Goal: Task Accomplishment & Management: Use online tool/utility

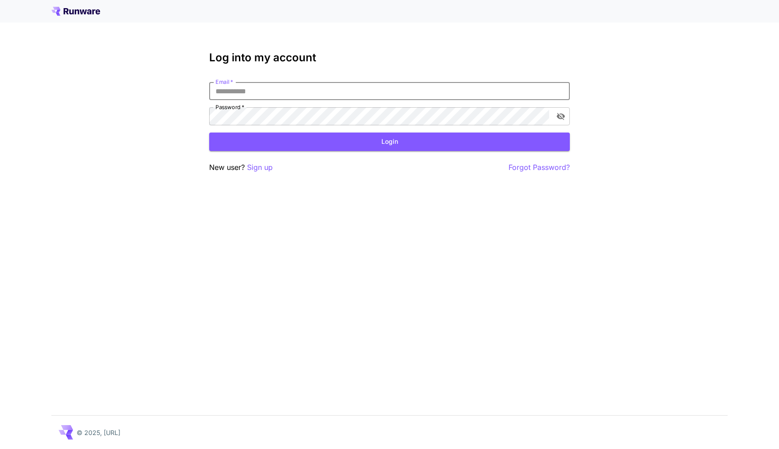
click at [317, 97] on input "Email   *" at bounding box center [389, 91] width 361 height 18
type input "**********"
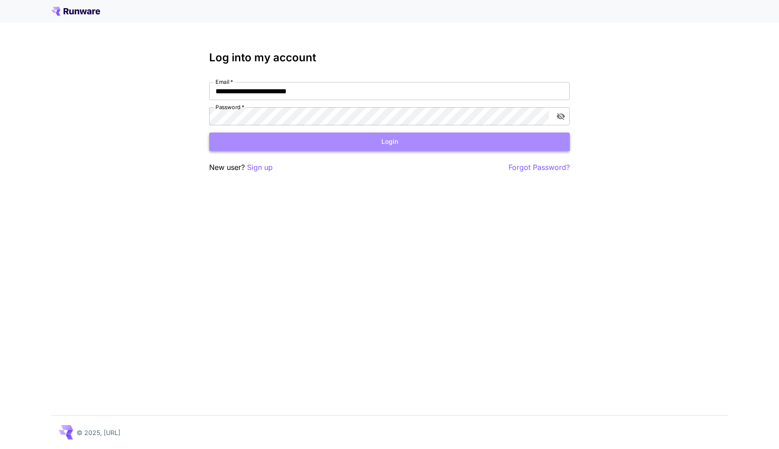
click at [312, 143] on button "Login" at bounding box center [389, 142] width 361 height 18
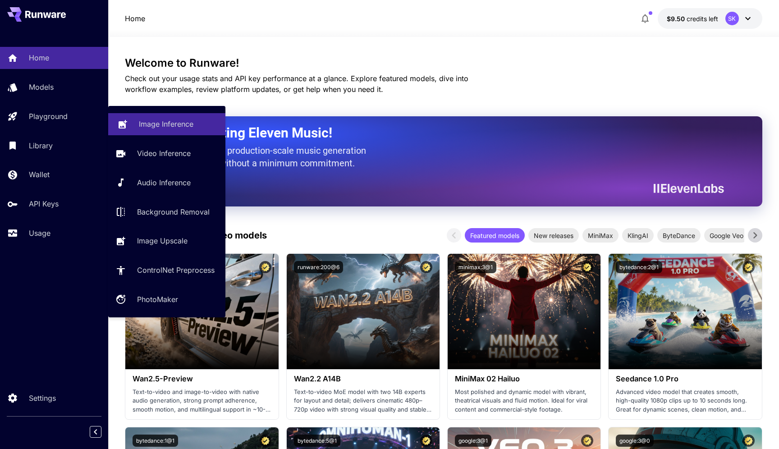
click at [161, 126] on p "Image Inference" at bounding box center [166, 124] width 55 height 11
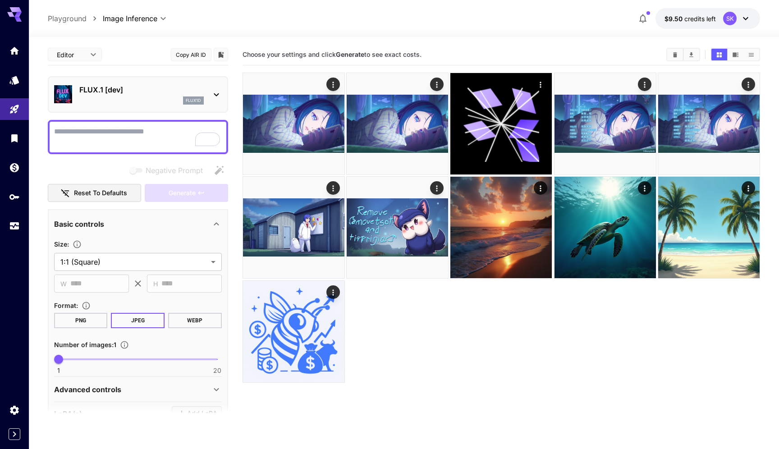
click at [135, 103] on div "flux1d" at bounding box center [141, 100] width 124 height 8
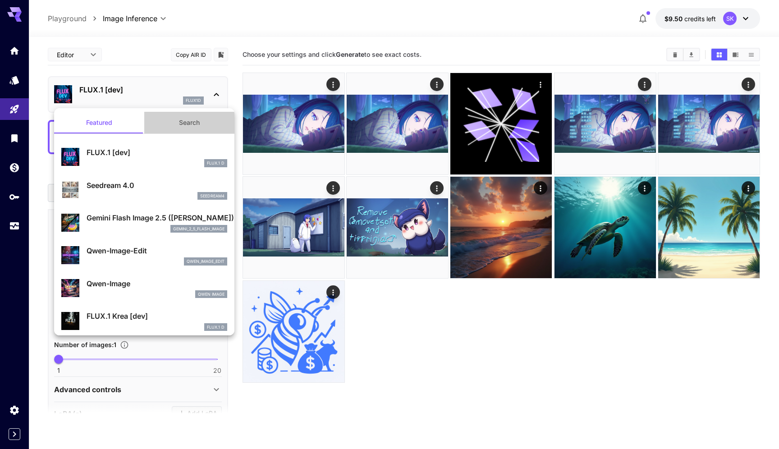
click at [175, 128] on button "Search" at bounding box center [189, 123] width 90 height 22
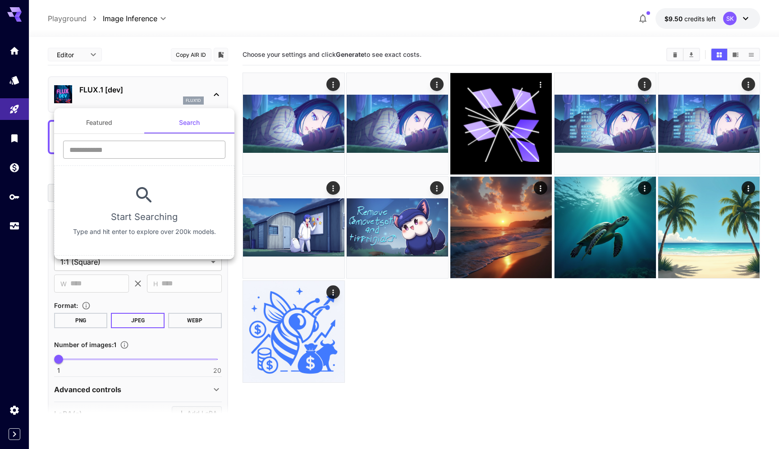
click at [150, 147] on input "text" at bounding box center [144, 150] width 162 height 18
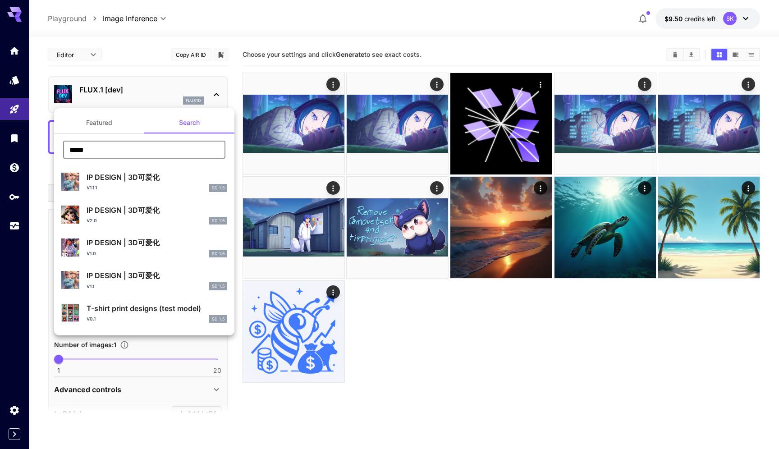
type input "*****"
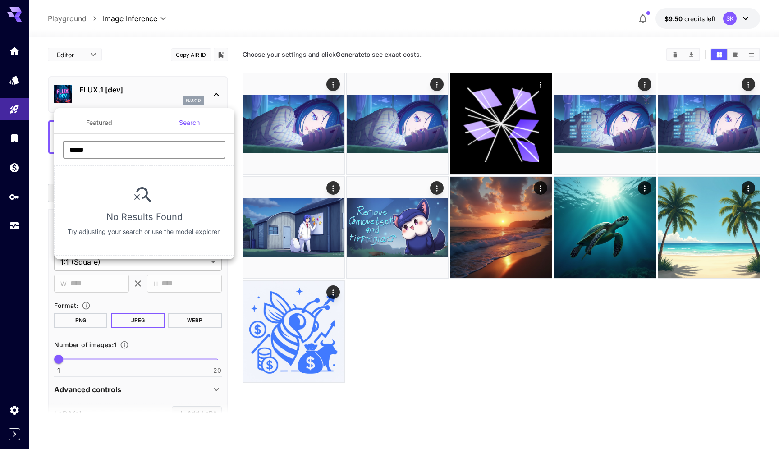
click at [146, 154] on input "*****" at bounding box center [144, 150] width 162 height 18
click at [117, 123] on button "Featured" at bounding box center [99, 123] width 90 height 22
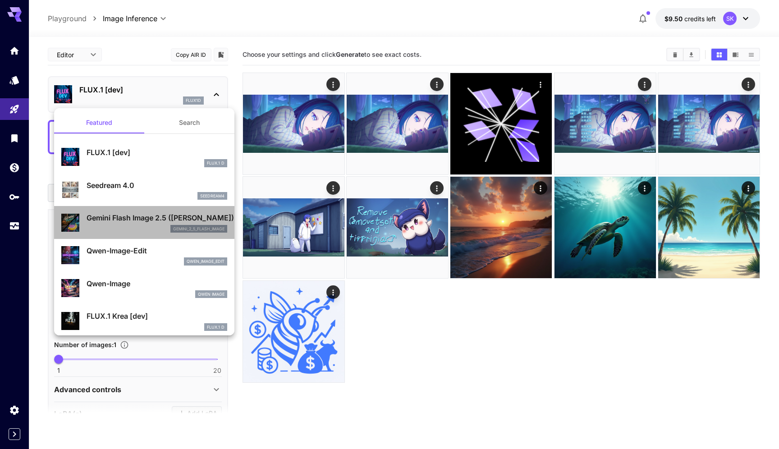
click at [142, 218] on p "Gemini Flash Image 2.5 ([PERSON_NAME])" at bounding box center [157, 217] width 141 height 11
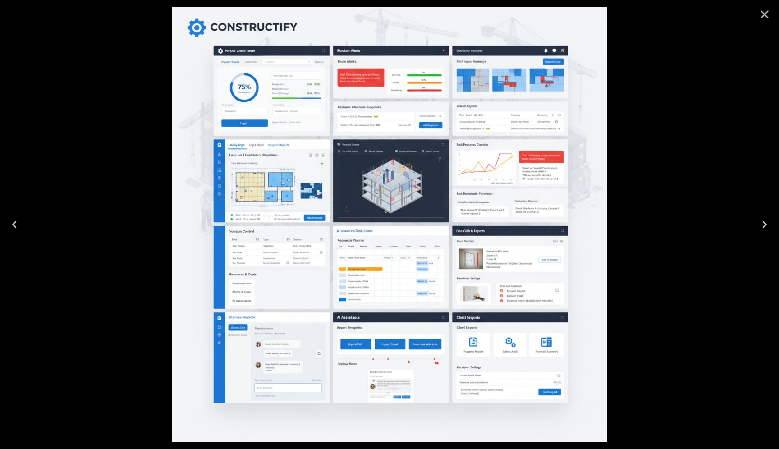
scroll to position [1033, 0]
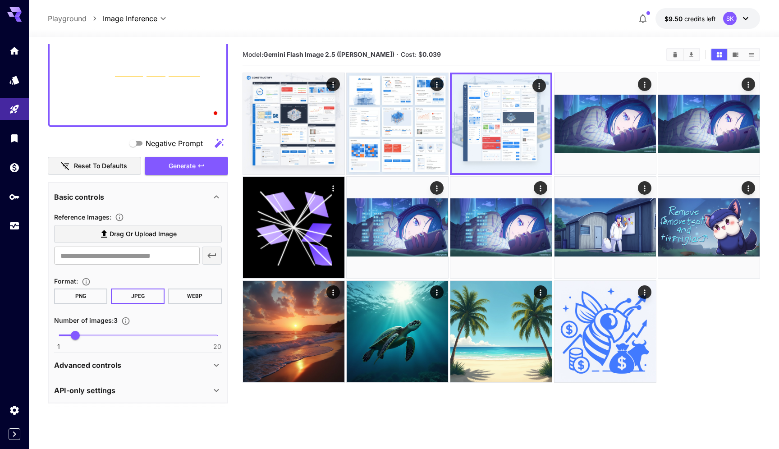
click at [107, 334] on span "1 20 3" at bounding box center [138, 336] width 159 height 14
type input "*"
click at [104, 334] on span "6" at bounding box center [100, 335] width 9 height 9
click at [195, 173] on button "Generate" at bounding box center [186, 166] width 83 height 18
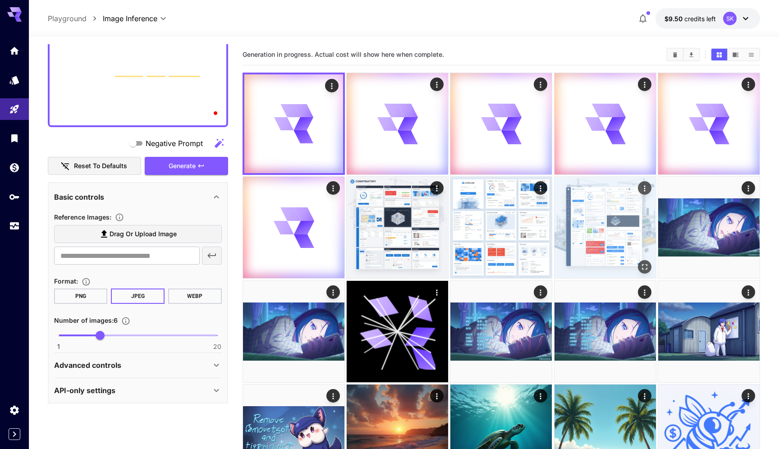
click at [618, 209] on img at bounding box center [604, 227] width 101 height 101
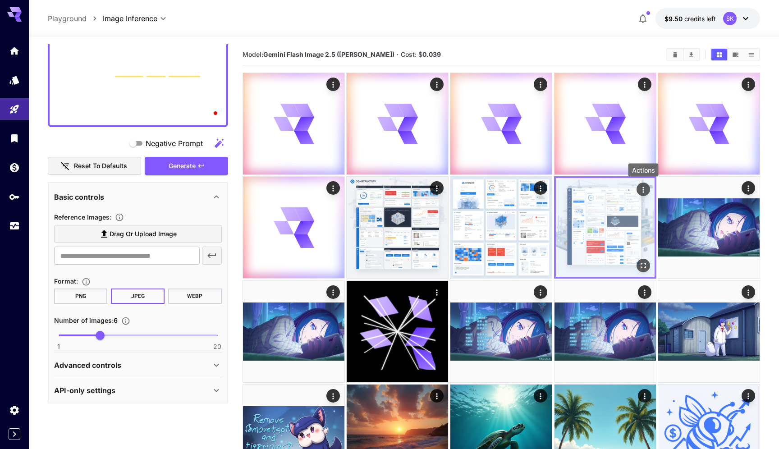
click at [641, 183] on button "Actions" at bounding box center [643, 190] width 14 height 14
click at [642, 188] on icon "Actions" at bounding box center [643, 189] width 9 height 9
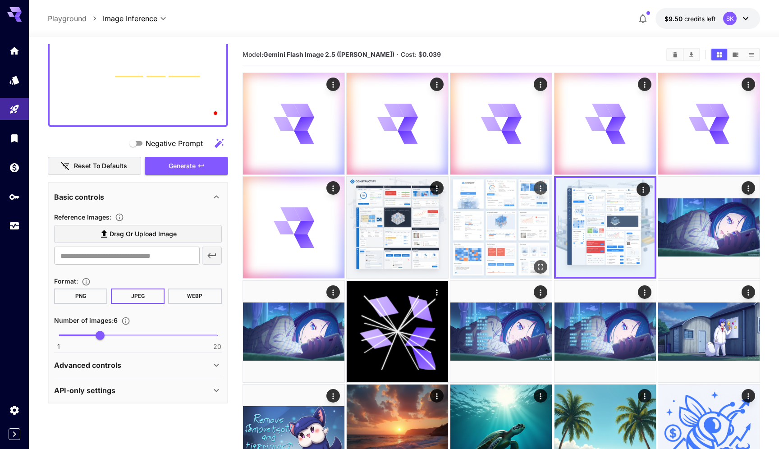
click at [510, 225] on img at bounding box center [500, 227] width 101 height 101
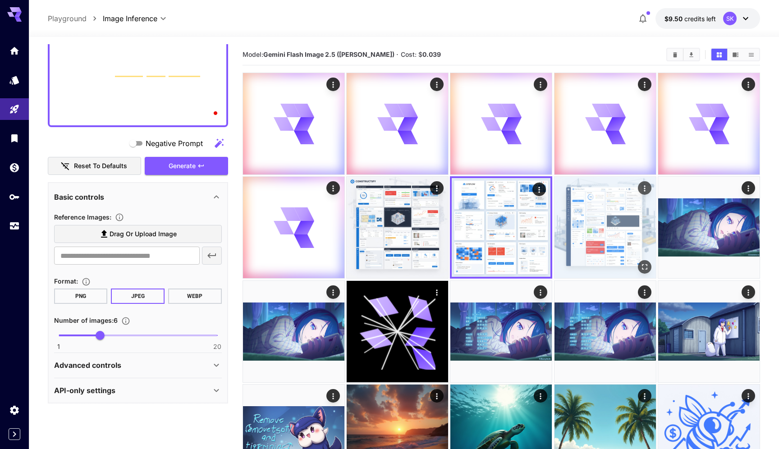
click at [575, 205] on img at bounding box center [604, 227] width 101 height 101
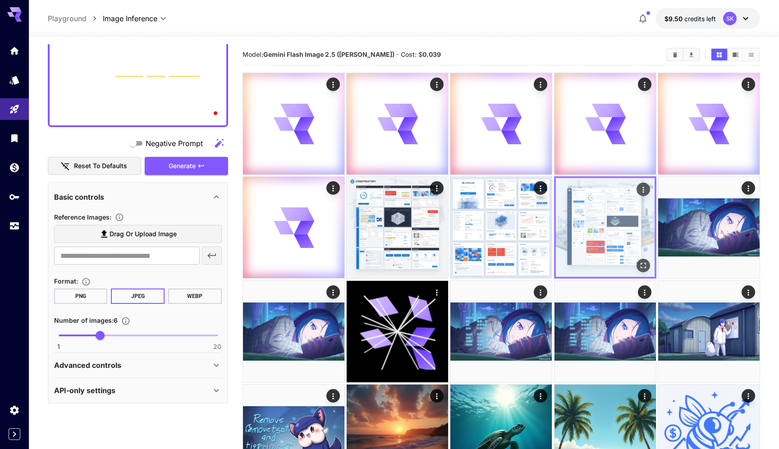
click at [643, 192] on icon "Actions" at bounding box center [642, 190] width 1 height 6
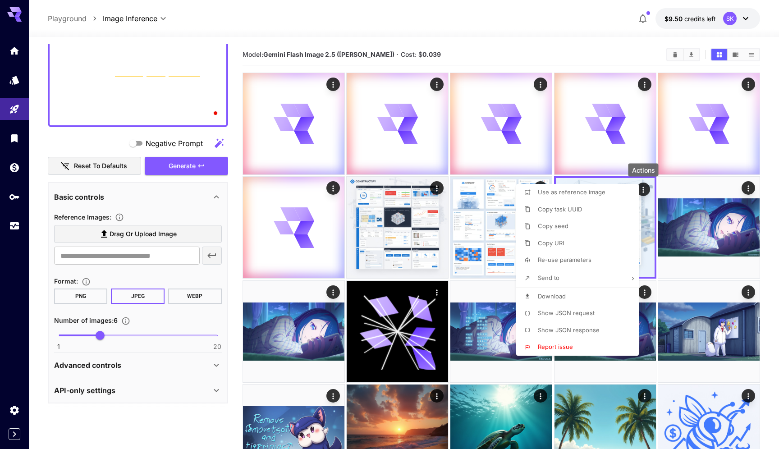
click at [568, 292] on li "Download" at bounding box center [580, 296] width 128 height 17
click at [509, 188] on div at bounding box center [389, 224] width 779 height 449
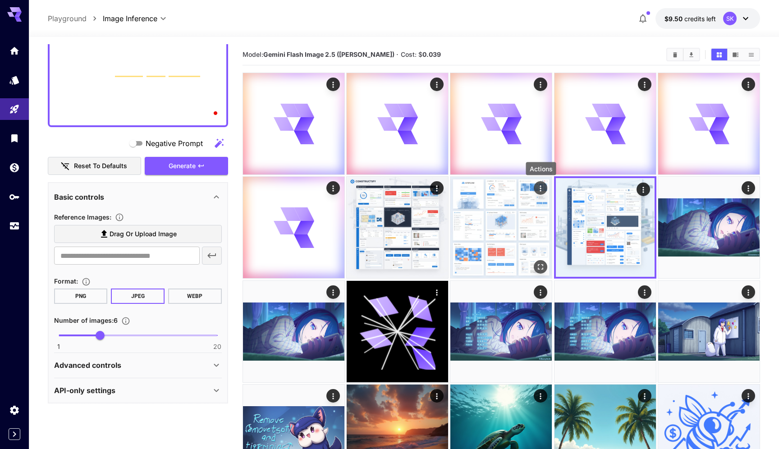
click at [536, 187] on icon "Actions" at bounding box center [540, 188] width 9 height 9
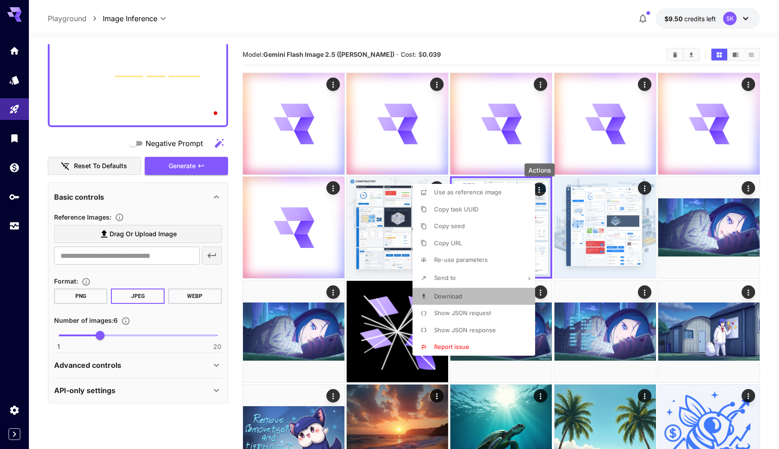
click at [472, 300] on li "Download" at bounding box center [476, 296] width 128 height 17
click at [383, 222] on div at bounding box center [389, 224] width 779 height 449
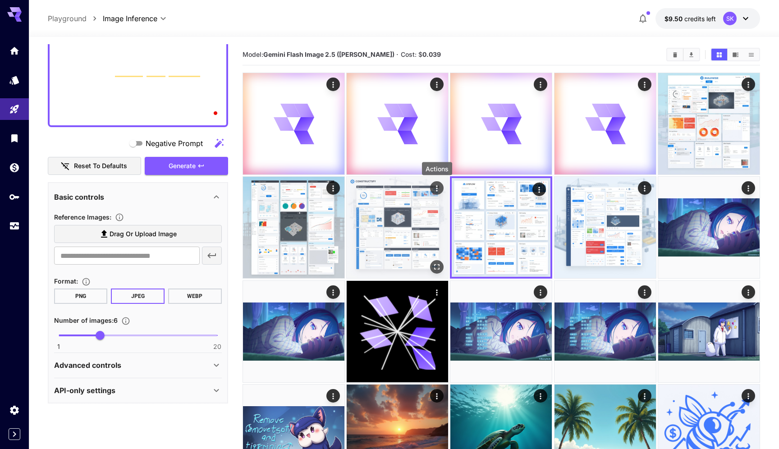
click at [432, 190] on icon "Actions" at bounding box center [436, 188] width 9 height 9
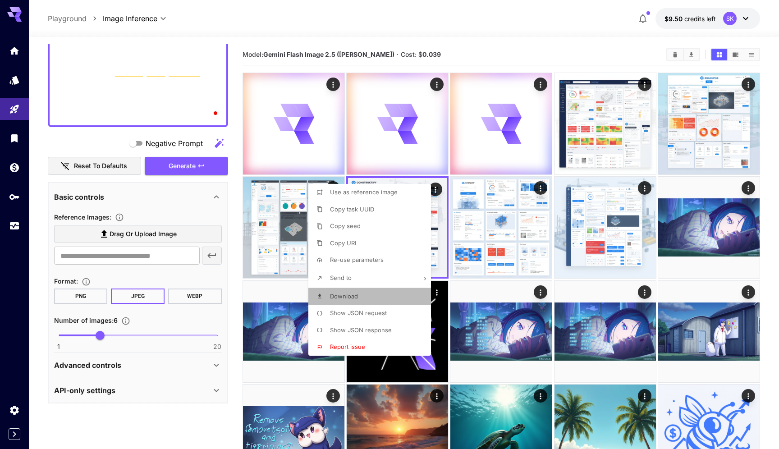
click at [377, 293] on li "Download" at bounding box center [372, 296] width 128 height 17
click at [275, 235] on div at bounding box center [389, 224] width 779 height 449
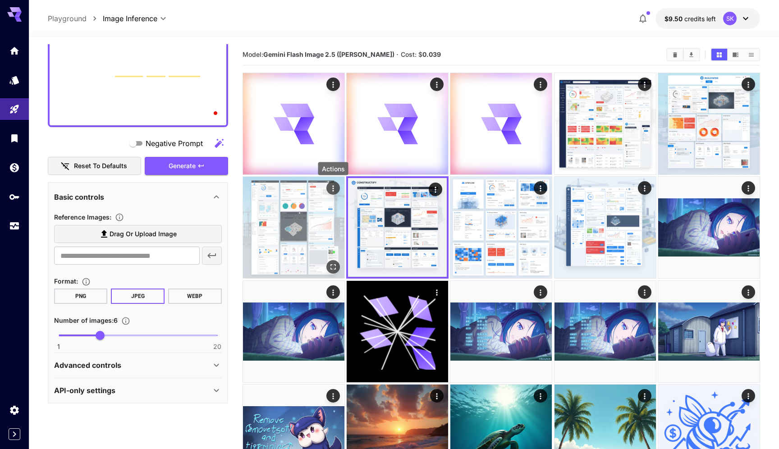
click at [334, 187] on icon "Actions" at bounding box center [333, 188] width 9 height 9
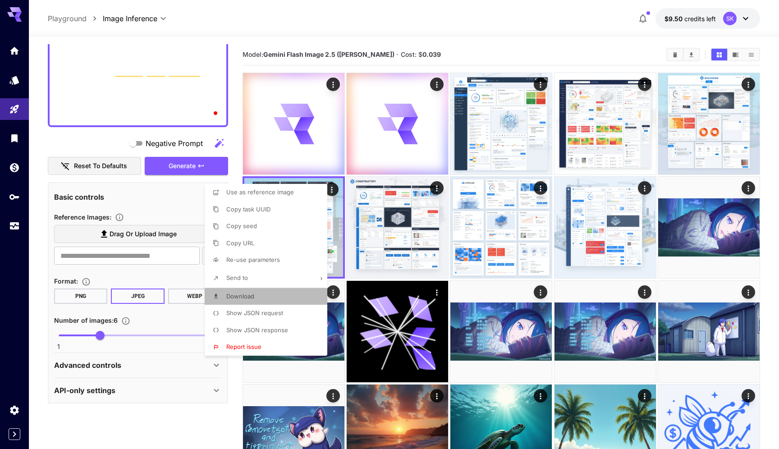
click at [290, 293] on li "Download" at bounding box center [269, 296] width 128 height 17
click at [705, 126] on div at bounding box center [389, 224] width 779 height 449
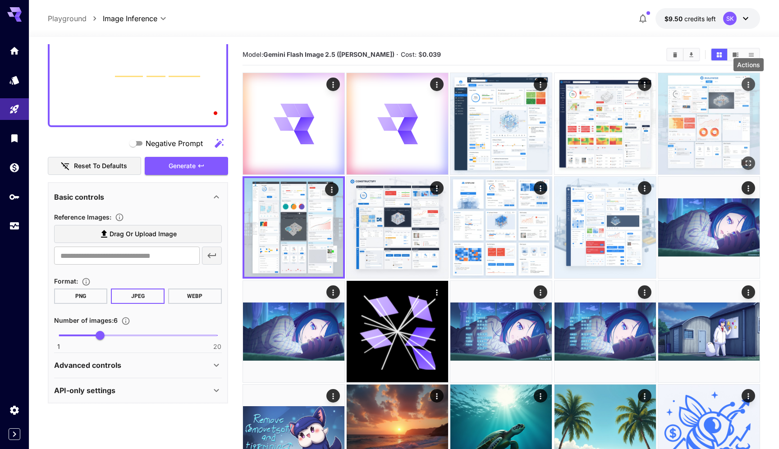
click at [749, 82] on icon "Actions" at bounding box center [748, 84] width 9 height 9
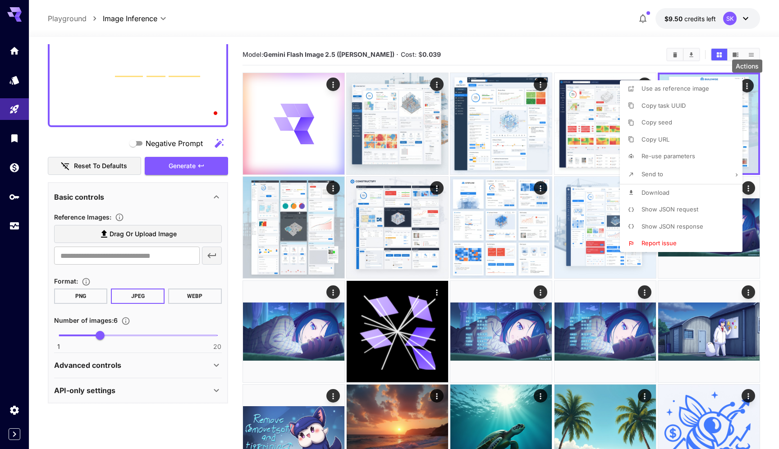
click at [669, 192] on li "Download" at bounding box center [684, 192] width 128 height 17
click at [602, 131] on div at bounding box center [389, 224] width 779 height 449
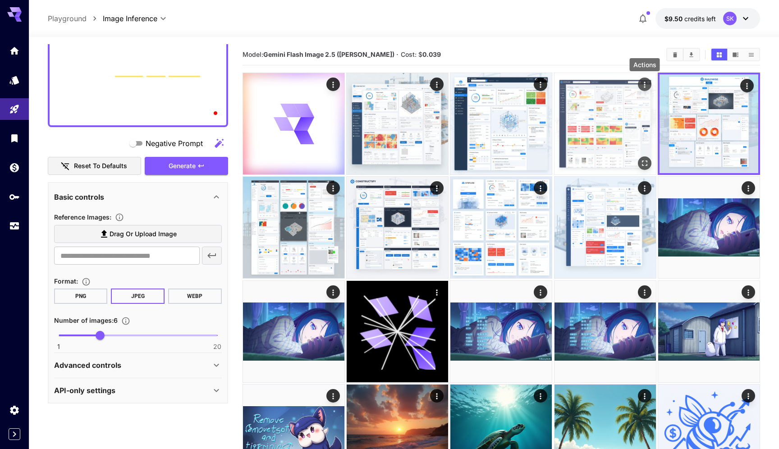
click at [642, 87] on icon "Actions" at bounding box center [644, 84] width 9 height 9
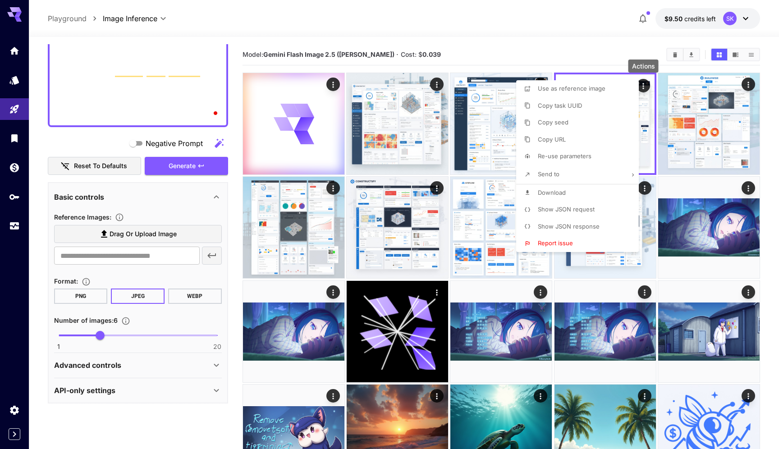
click at [568, 196] on li "Download" at bounding box center [580, 192] width 128 height 17
click at [499, 133] on div at bounding box center [389, 224] width 779 height 449
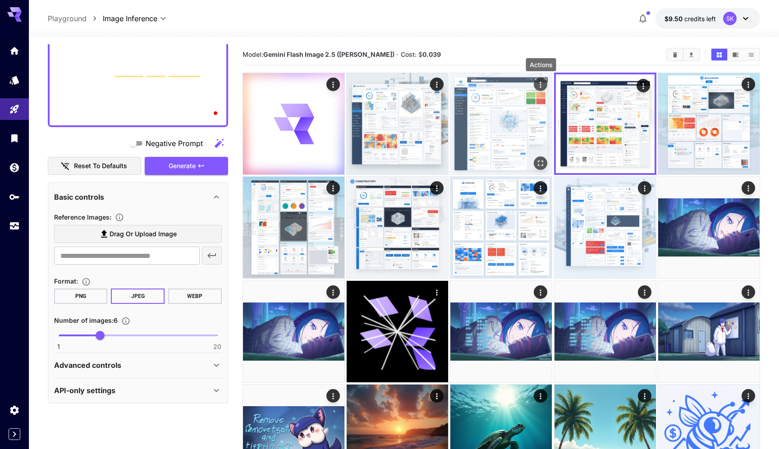
click at [537, 87] on icon "Actions" at bounding box center [540, 84] width 9 height 9
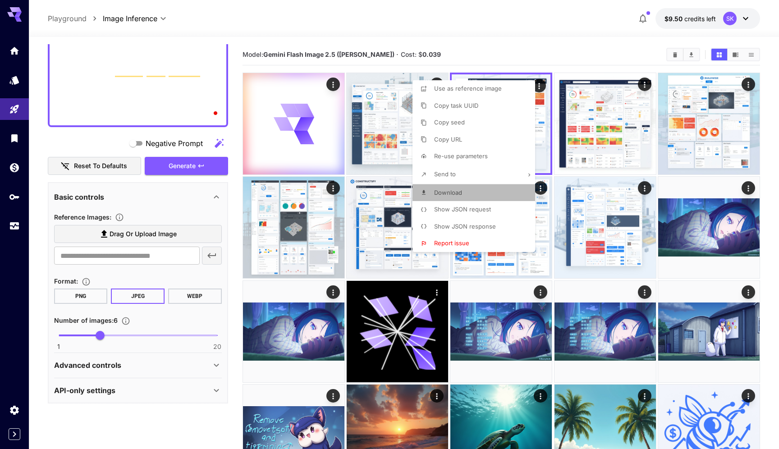
click at [476, 188] on li "Download" at bounding box center [476, 192] width 128 height 17
click at [383, 140] on div at bounding box center [389, 224] width 779 height 449
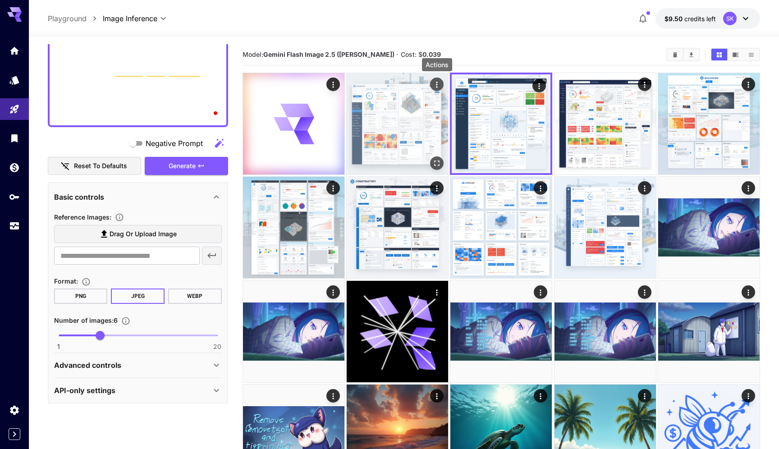
click at [436, 84] on icon "Actions" at bounding box center [436, 85] width 1 height 6
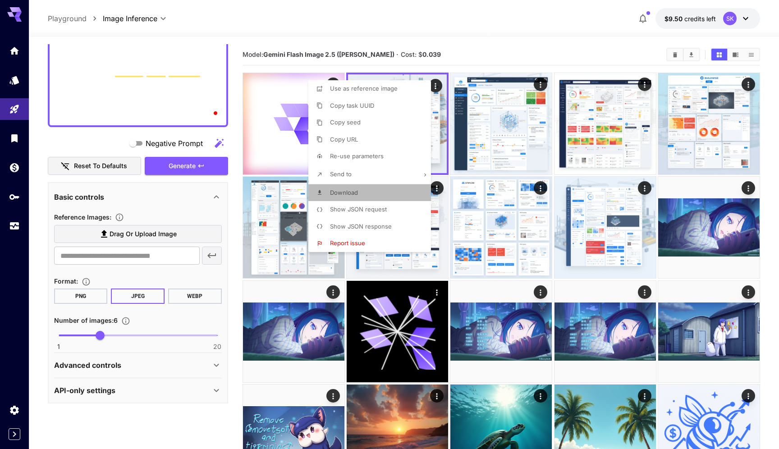
click at [365, 191] on li "Download" at bounding box center [372, 192] width 128 height 17
click at [284, 142] on div at bounding box center [389, 224] width 779 height 449
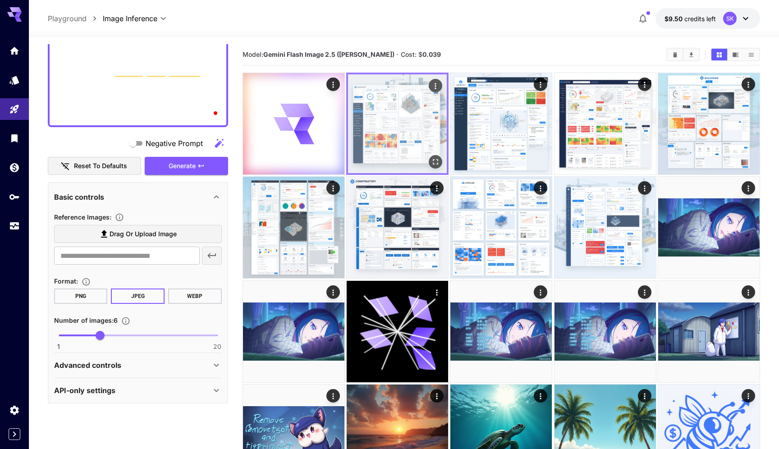
click at [412, 115] on img at bounding box center [397, 123] width 99 height 99
click at [440, 158] on icon "Open in fullscreen" at bounding box center [435, 161] width 9 height 9
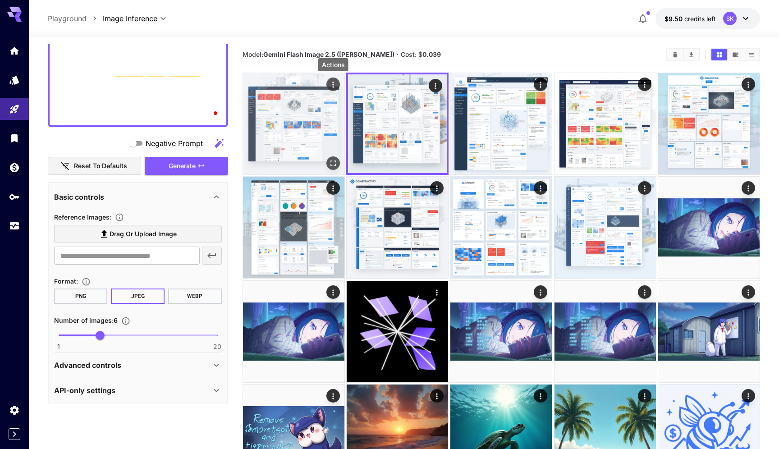
click at [331, 87] on icon "Actions" at bounding box center [333, 84] width 9 height 9
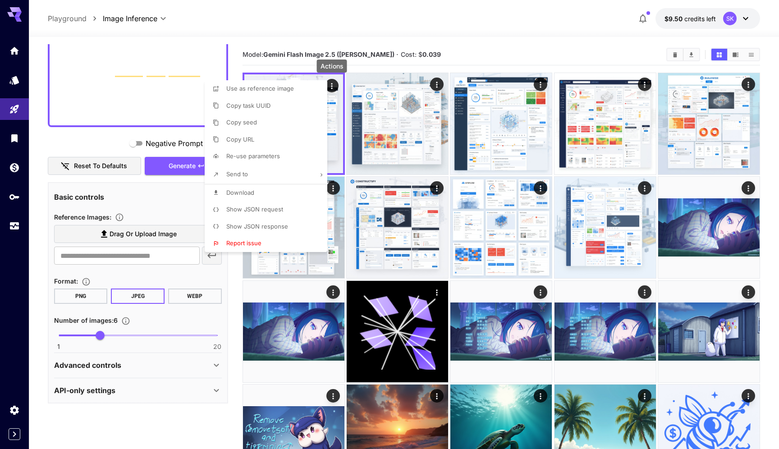
click at [262, 193] on li "Download" at bounding box center [269, 192] width 128 height 17
click at [137, 101] on div at bounding box center [389, 224] width 779 height 449
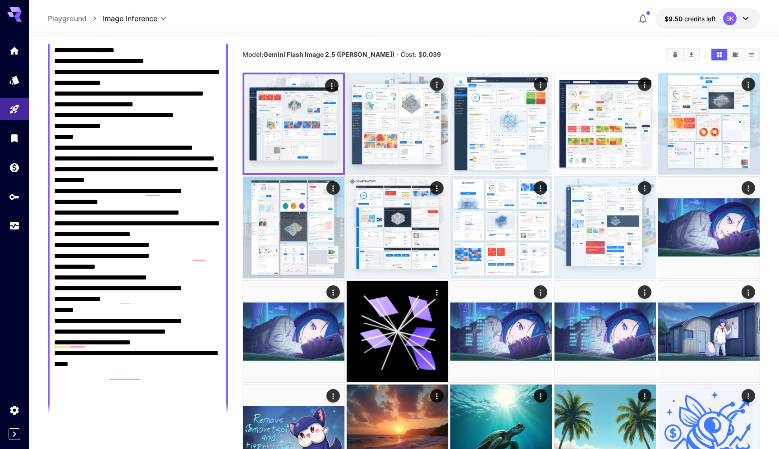
scroll to position [463, 0]
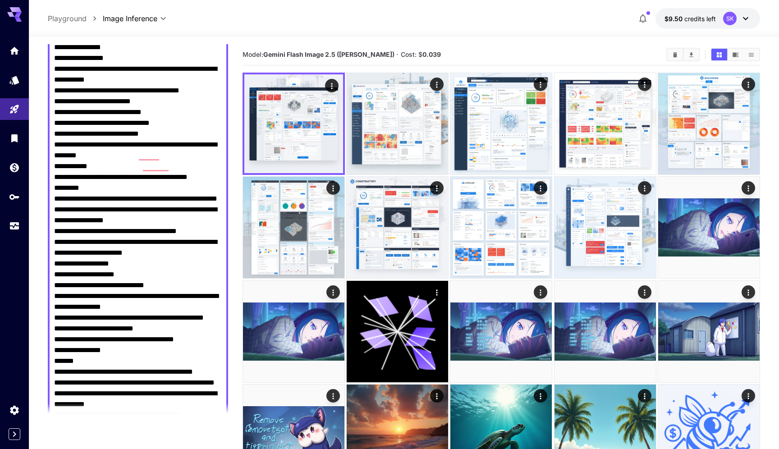
click at [129, 199] on textarea "Negative Prompt" at bounding box center [138, 182] width 168 height 1017
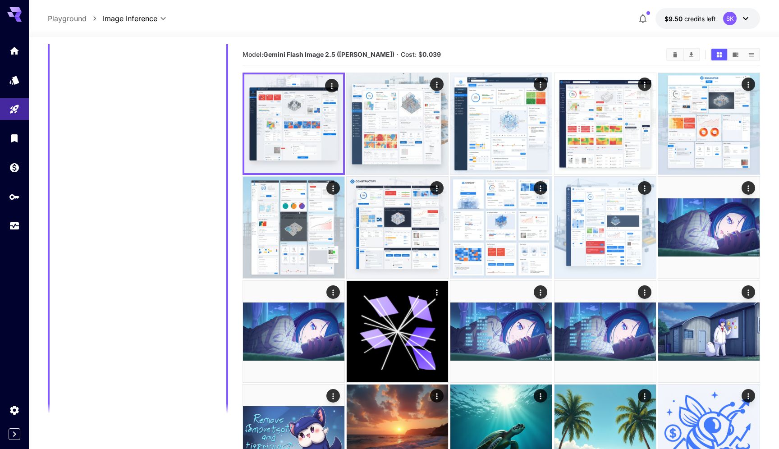
scroll to position [38, 0]
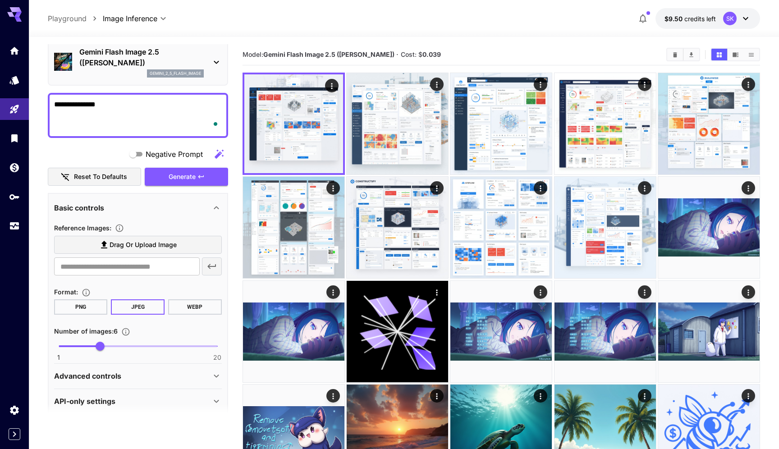
paste textarea "**********"
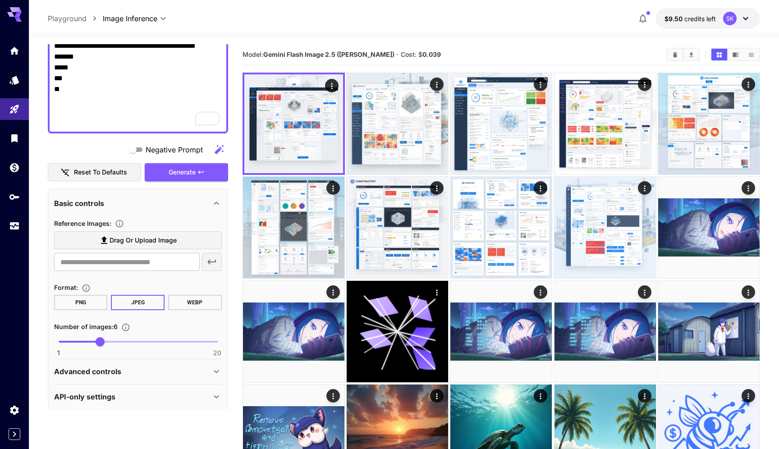
scroll to position [1347, 0]
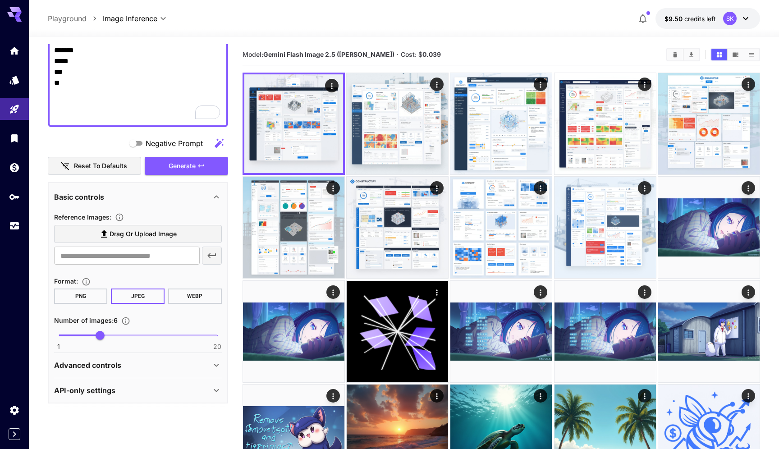
type textarea "**********"
click at [80, 337] on span "1 20 6" at bounding box center [138, 336] width 159 height 14
type input "*"
click at [79, 336] on span "4" at bounding box center [83, 335] width 9 height 9
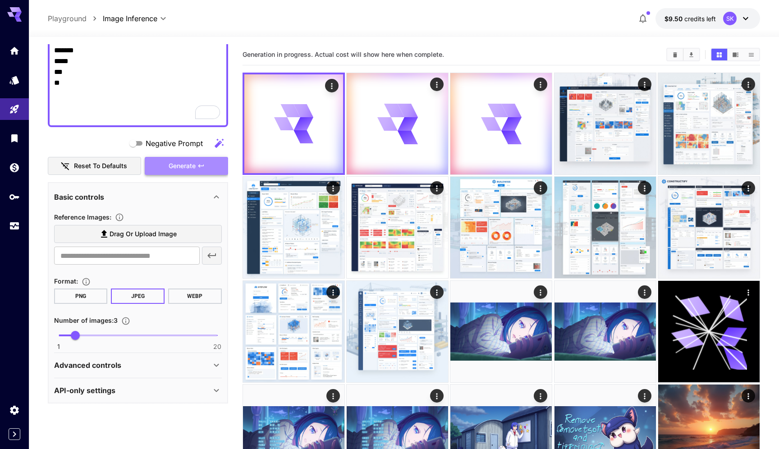
click at [206, 171] on button "Generate" at bounding box center [186, 166] width 83 height 18
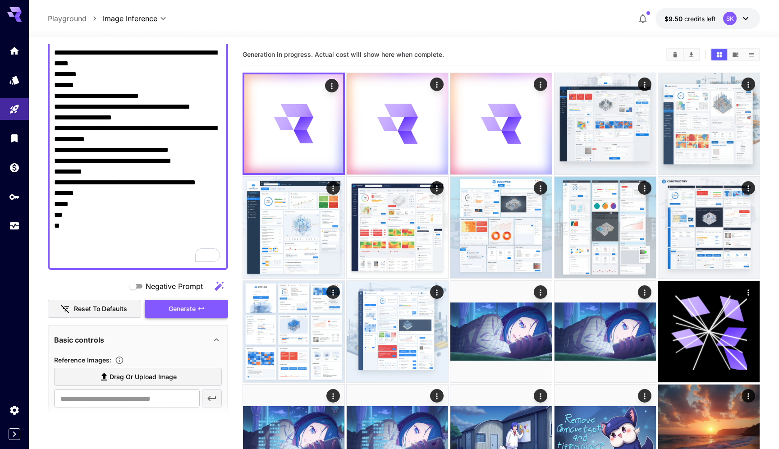
scroll to position [855, 0]
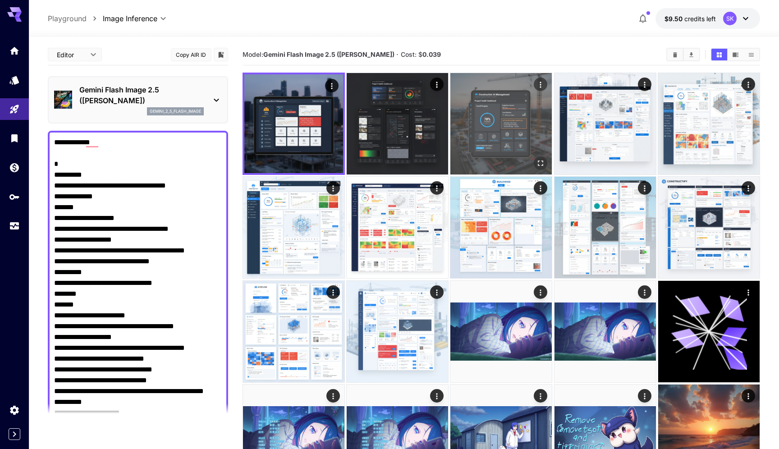
click at [503, 119] on img at bounding box center [500, 123] width 101 height 101
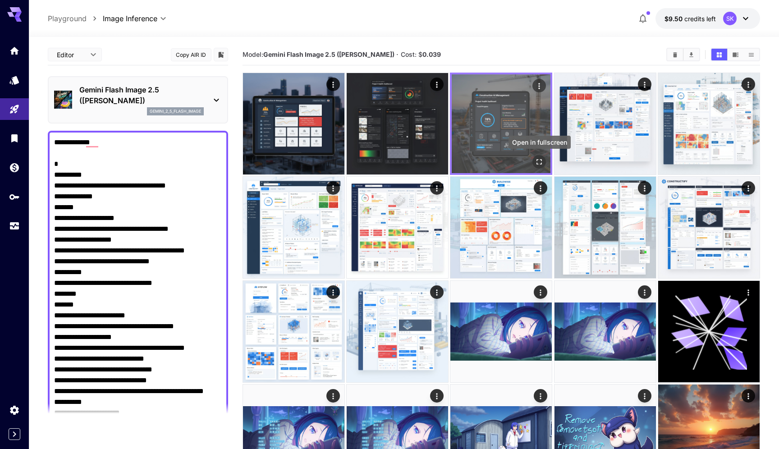
click at [540, 160] on icon "Open in fullscreen" at bounding box center [539, 161] width 5 height 5
click at [541, 87] on icon "Actions" at bounding box center [539, 86] width 9 height 9
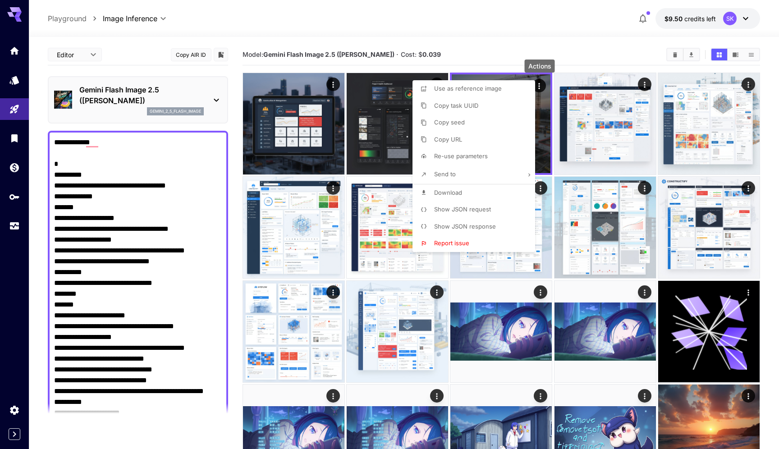
click at [450, 196] on p "Download" at bounding box center [448, 192] width 28 height 9
click at [394, 134] on div at bounding box center [389, 224] width 779 height 449
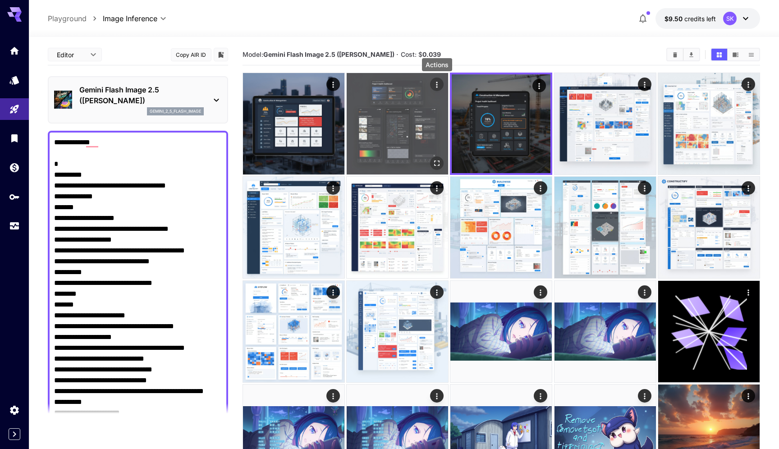
click at [434, 82] on icon "Actions" at bounding box center [436, 84] width 9 height 9
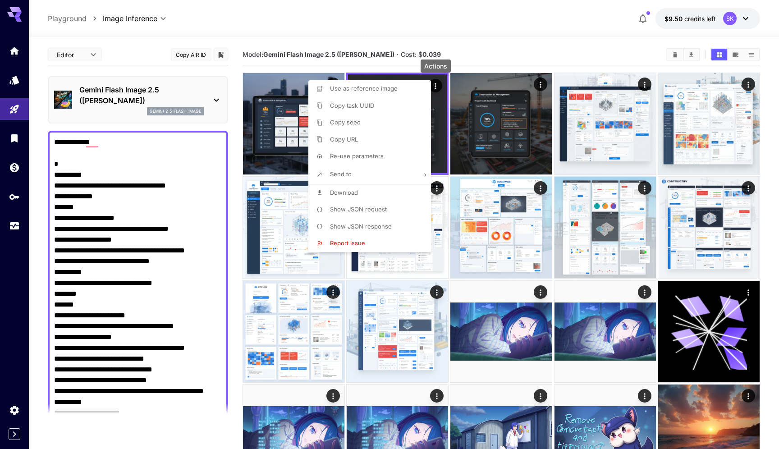
click at [353, 190] on span "Download" at bounding box center [344, 192] width 28 height 7
click at [289, 127] on div at bounding box center [389, 224] width 779 height 449
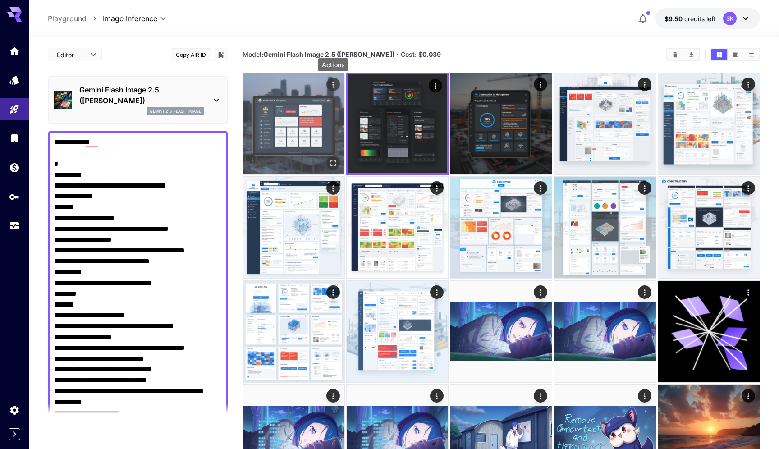
click at [331, 87] on icon "Actions" at bounding box center [333, 84] width 9 height 9
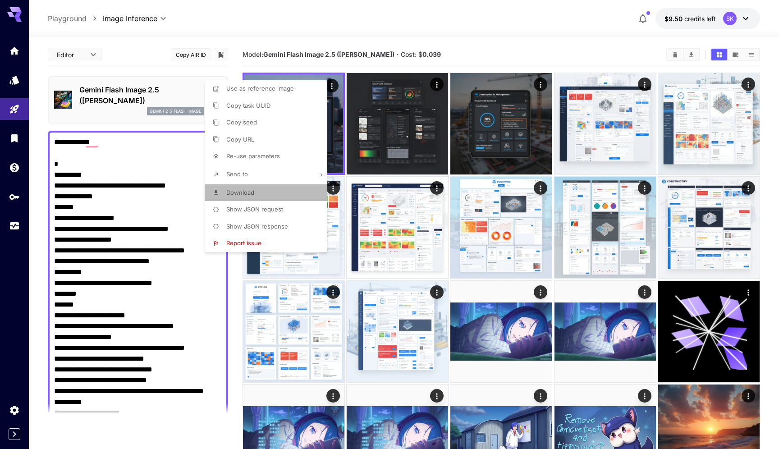
click at [284, 190] on li "Download" at bounding box center [269, 192] width 128 height 17
click at [79, 153] on div at bounding box center [389, 224] width 779 height 449
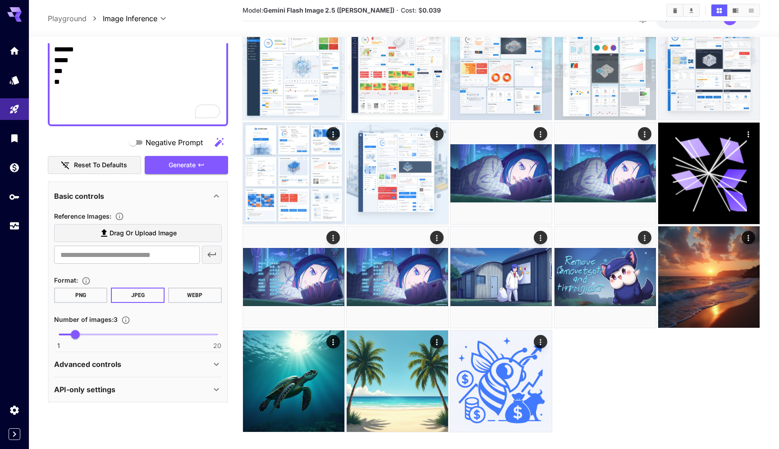
scroll to position [169, 0]
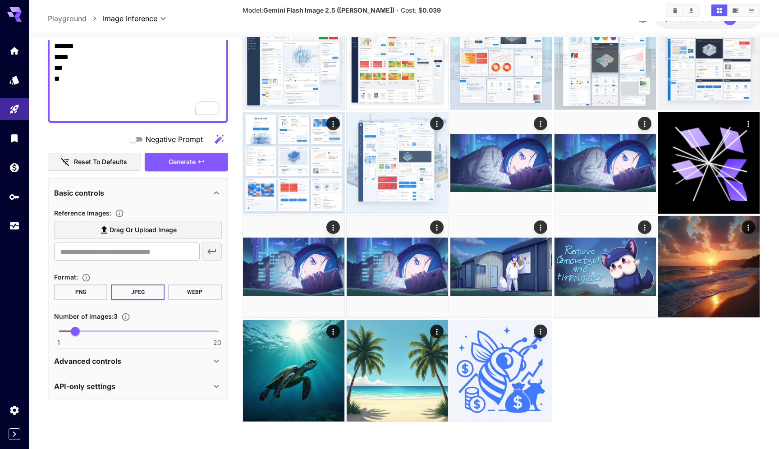
drag, startPoint x: 76, startPoint y: 152, endPoint x: 146, endPoint y: 448, distance: 303.9
click at [146, 448] on div "Editor **** ​ Copy AIR ID Gemini Flash Image 2.5 (Nano Banana) gemini_2_5_flash…" at bounding box center [404, 158] width 713 height 581
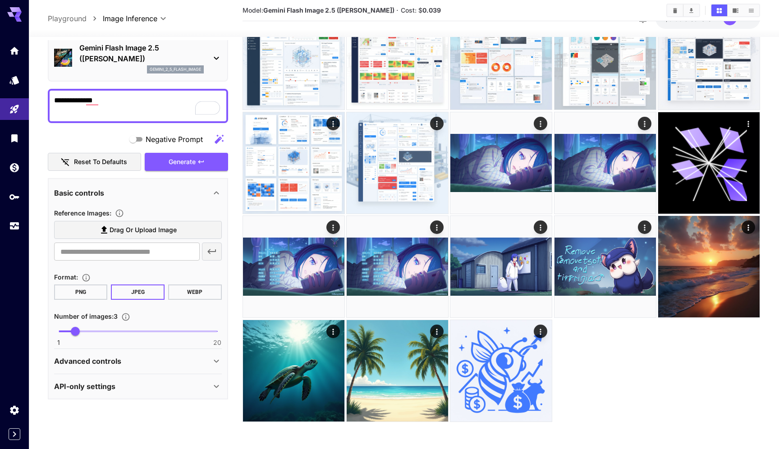
paste textarea "**********"
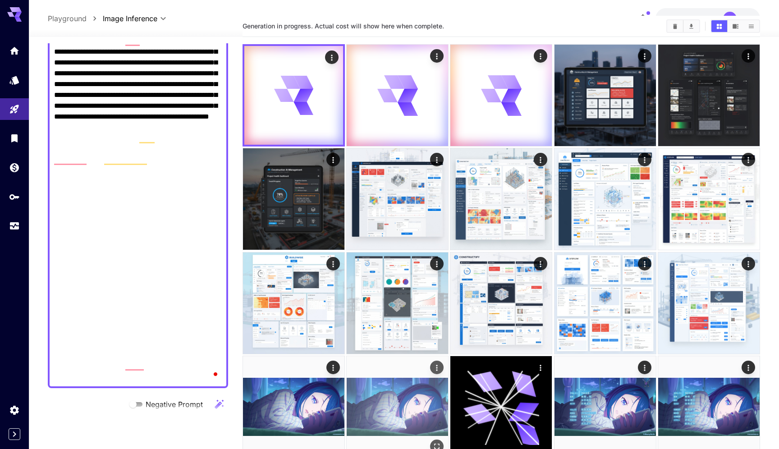
scroll to position [0, 0]
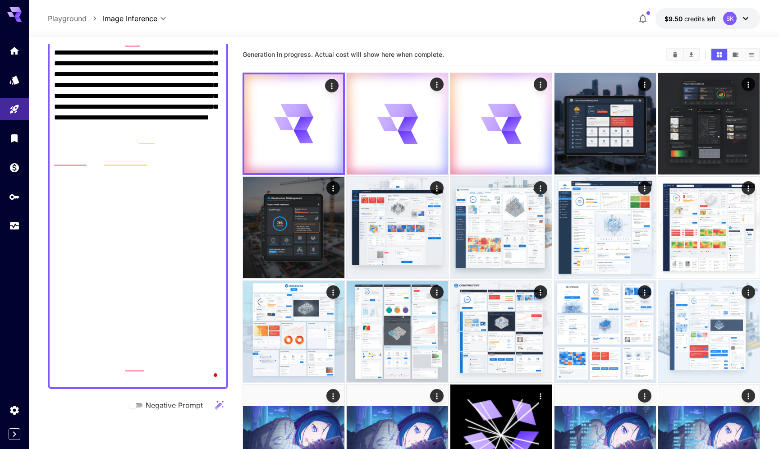
type textarea "**********"
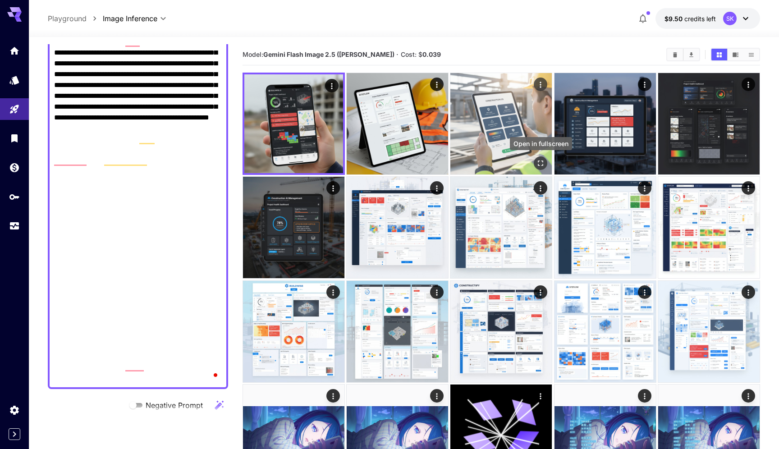
click at [540, 165] on icon "Open in fullscreen" at bounding box center [540, 163] width 9 height 9
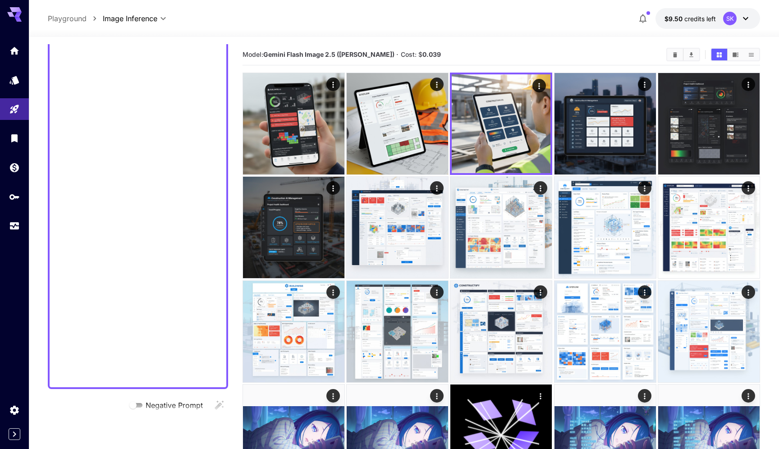
scroll to position [38, 0]
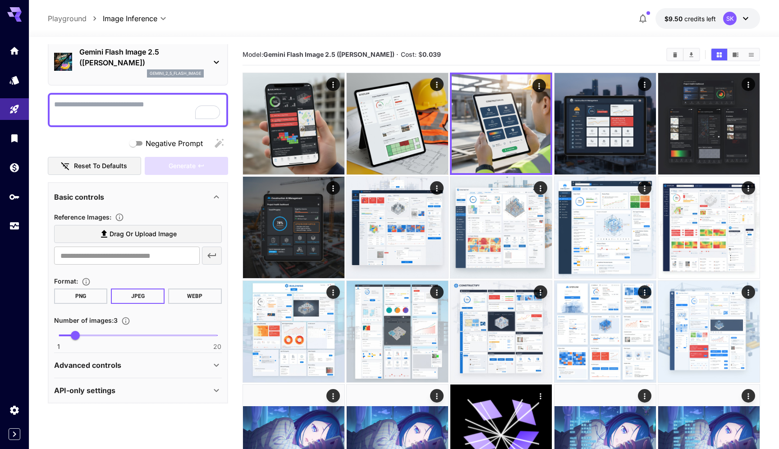
click at [302, 12] on div "**********" at bounding box center [404, 18] width 713 height 21
click at [122, 115] on textarea "Negative Prompt" at bounding box center [138, 110] width 168 height 22
type textarea "****"
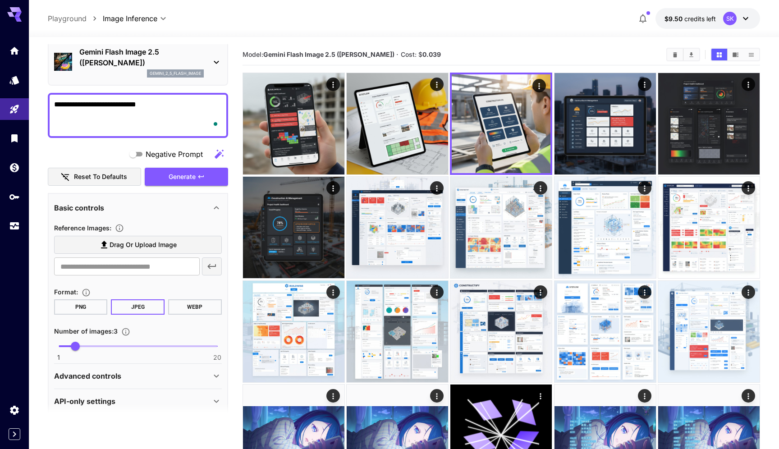
paste textarea "**********"
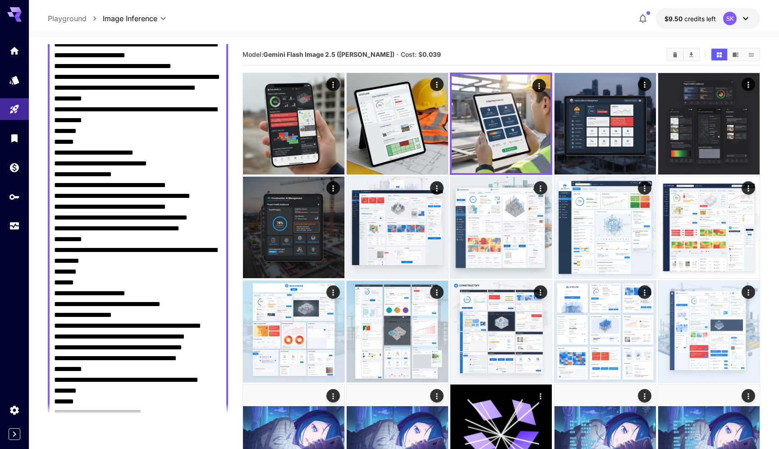
scroll to position [536, 0]
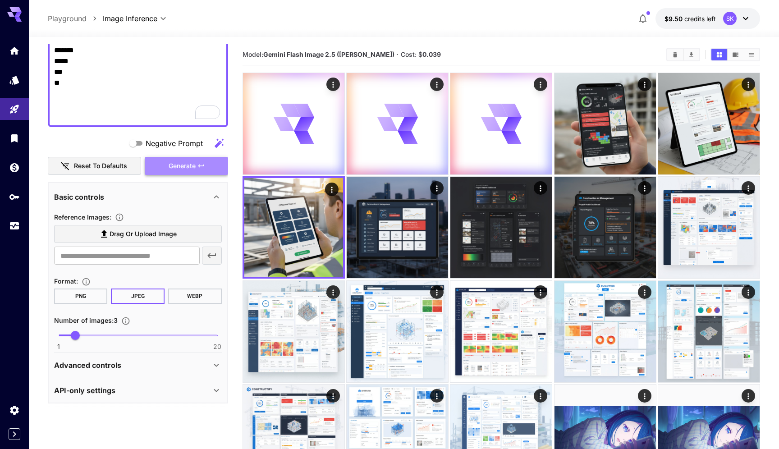
click at [184, 171] on button "Generate" at bounding box center [186, 166] width 83 height 18
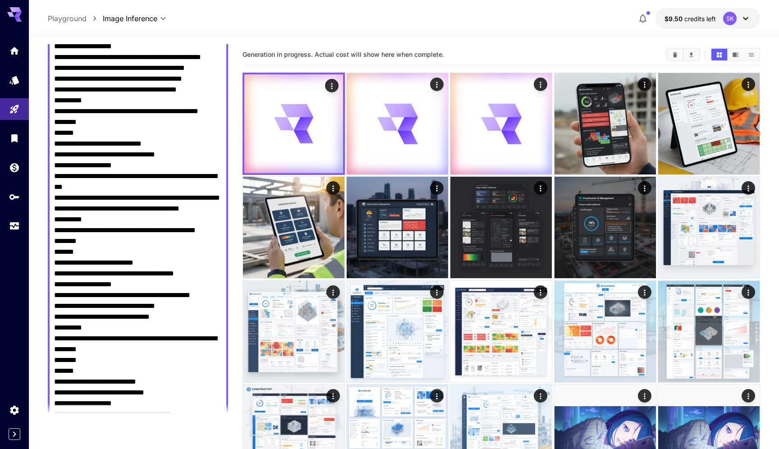
scroll to position [746, 0]
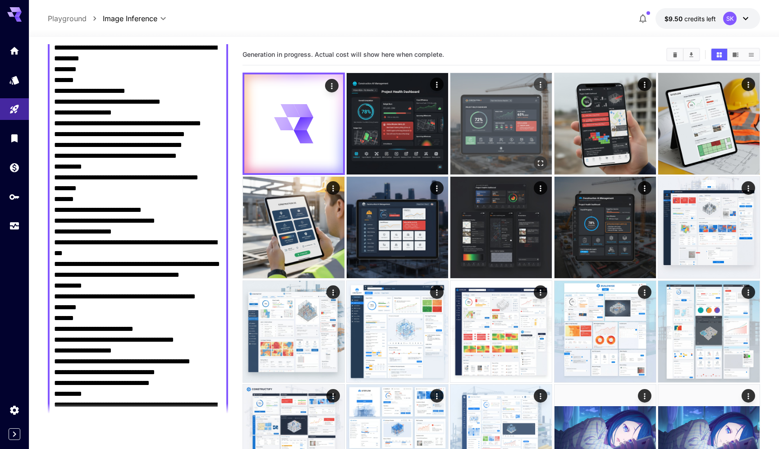
click at [486, 133] on img at bounding box center [500, 123] width 101 height 101
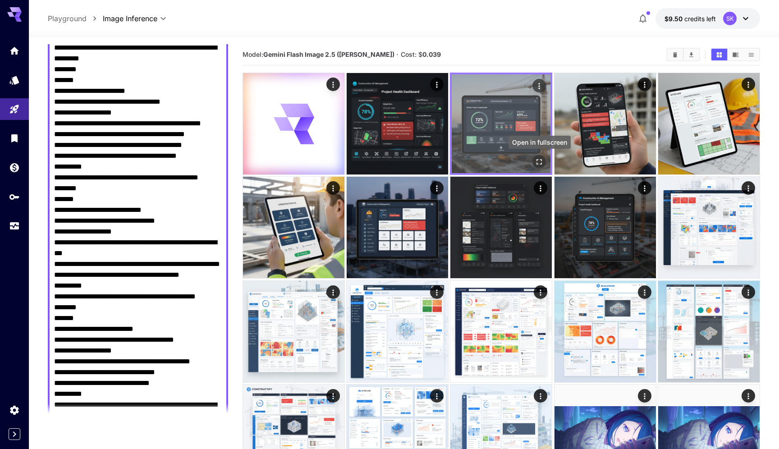
click at [538, 159] on icon "Open in fullscreen" at bounding box center [539, 161] width 5 height 5
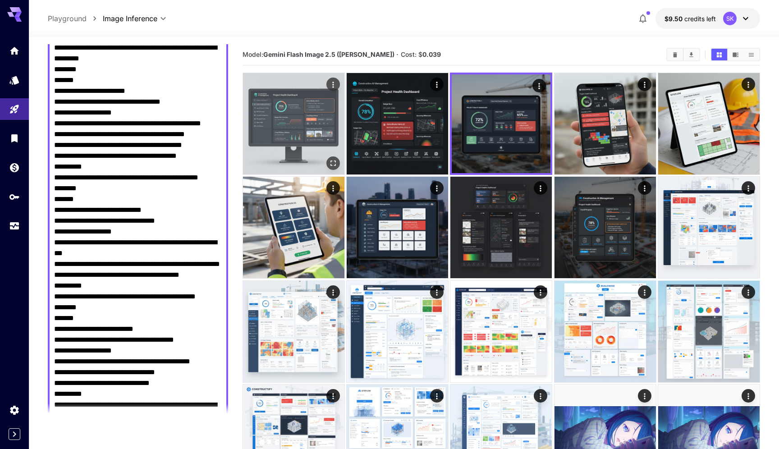
click at [316, 134] on img at bounding box center [293, 123] width 101 height 101
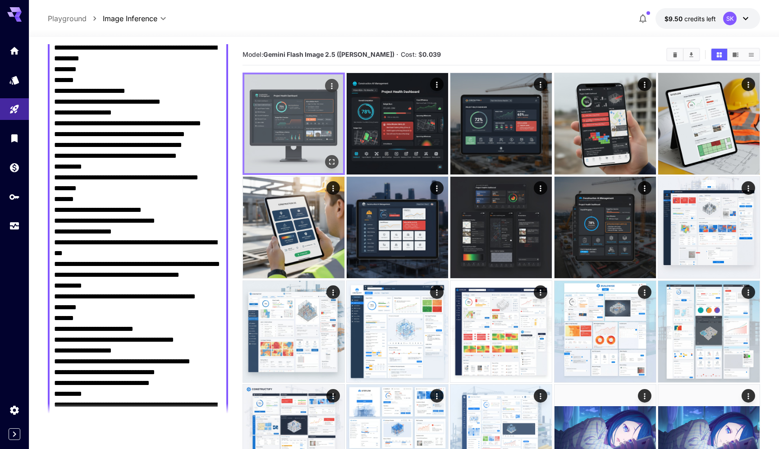
click at [332, 162] on icon "Open in fullscreen" at bounding box center [331, 161] width 9 height 9
click at [331, 87] on icon "Actions" at bounding box center [331, 86] width 1 height 6
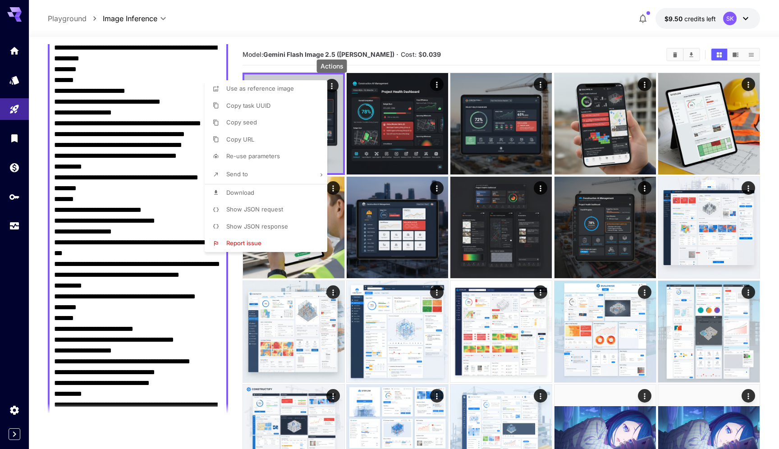
click at [253, 190] on span "Download" at bounding box center [240, 192] width 28 height 7
click at [439, 85] on div at bounding box center [389, 224] width 779 height 449
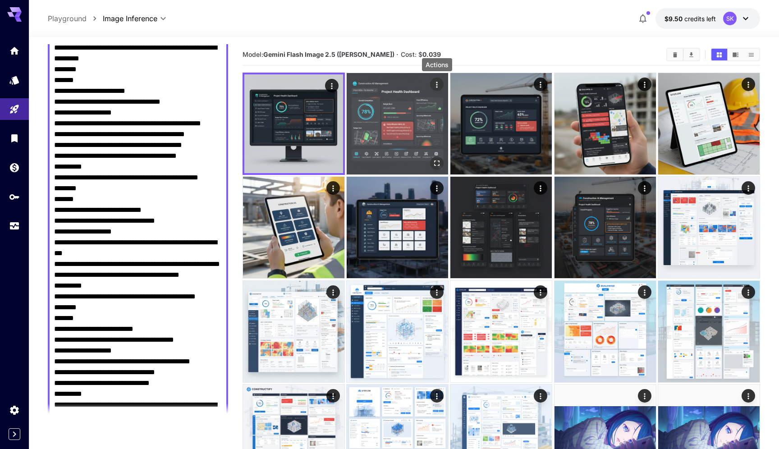
click at [436, 85] on icon "Actions" at bounding box center [436, 84] width 9 height 9
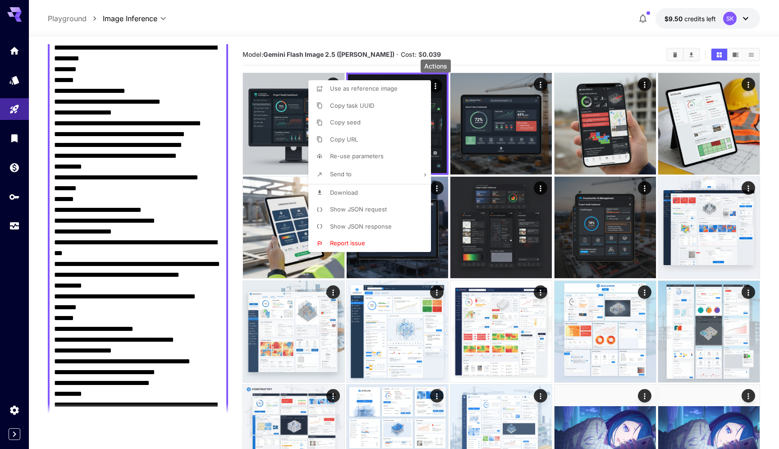
click at [357, 191] on span "Download" at bounding box center [344, 192] width 28 height 7
click at [527, 123] on div at bounding box center [389, 224] width 779 height 449
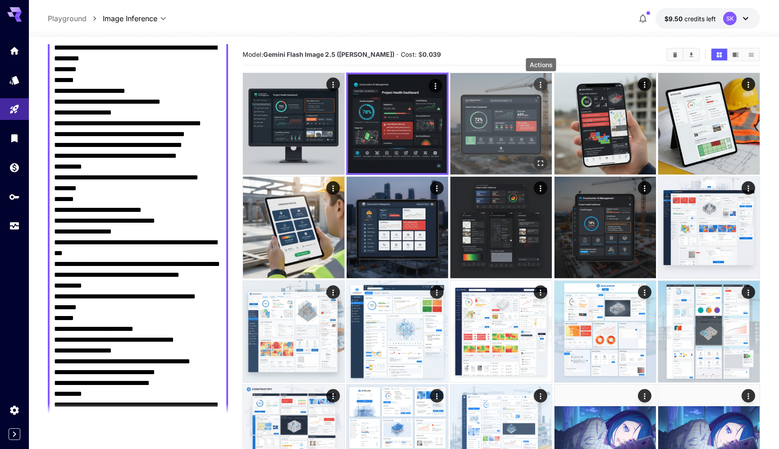
click at [540, 85] on icon "Actions" at bounding box center [540, 84] width 9 height 9
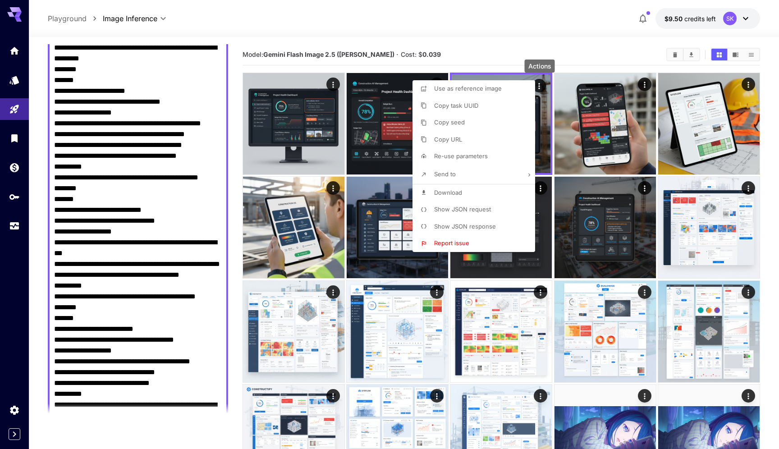
click at [466, 187] on li "Download" at bounding box center [476, 192] width 128 height 17
click at [353, 29] on div at bounding box center [389, 224] width 779 height 449
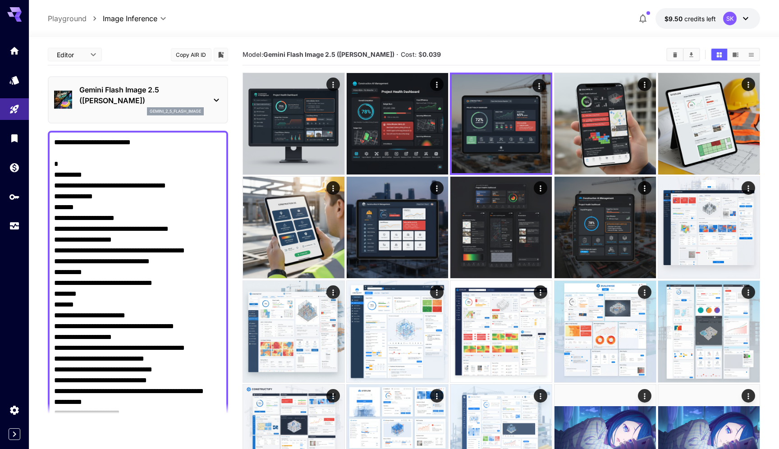
paste textarea "***"
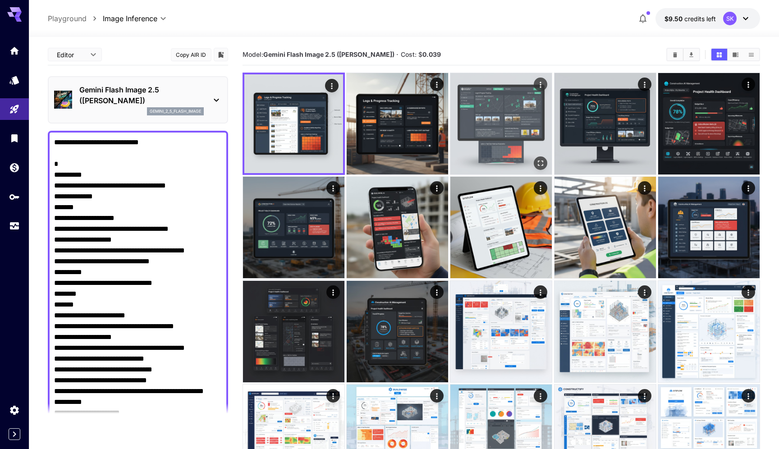
click at [544, 159] on icon "Open in fullscreen" at bounding box center [540, 163] width 9 height 9
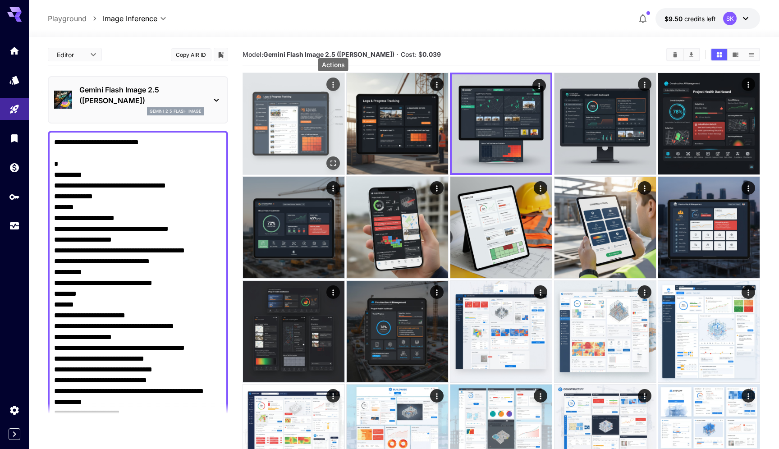
click at [330, 83] on icon "Actions" at bounding box center [333, 84] width 9 height 9
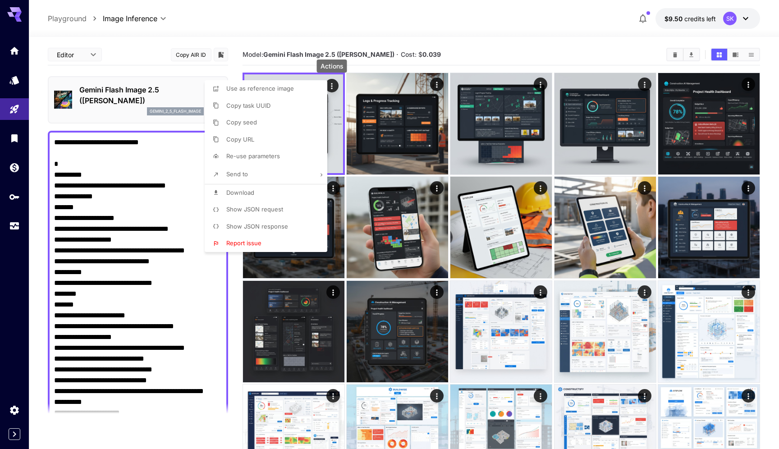
click at [283, 188] on li "Download" at bounding box center [269, 192] width 128 height 17
click at [435, 85] on div at bounding box center [389, 224] width 779 height 449
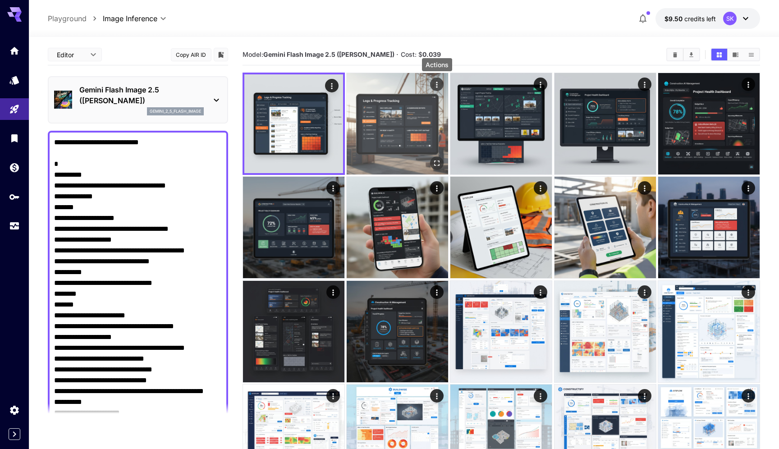
click at [439, 85] on icon "Actions" at bounding box center [436, 84] width 9 height 9
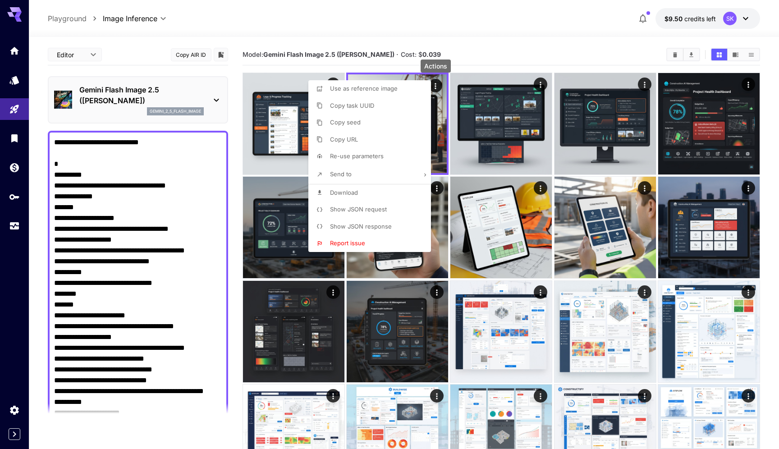
click at [389, 198] on li "Download" at bounding box center [372, 192] width 128 height 17
click at [548, 87] on div at bounding box center [389, 224] width 779 height 449
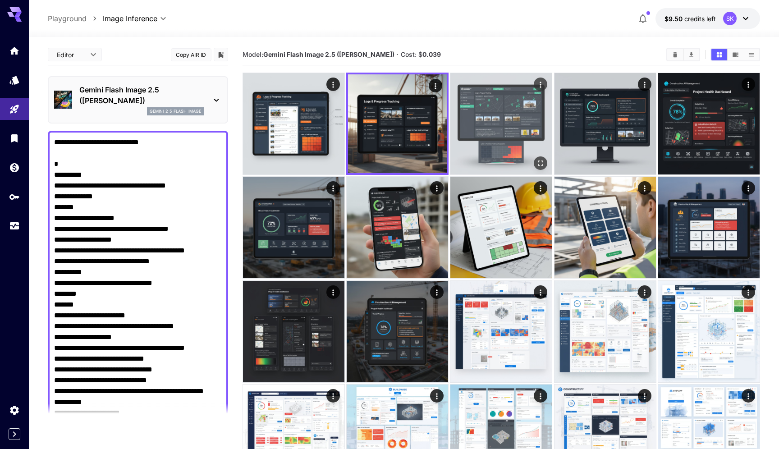
click at [540, 86] on icon "Actions" at bounding box center [540, 84] width 9 height 9
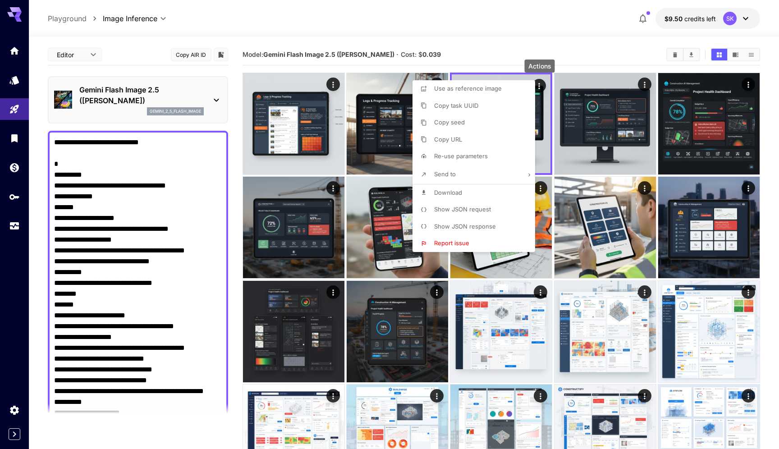
click at [470, 193] on li "Download" at bounding box center [476, 192] width 128 height 17
click at [167, 178] on div at bounding box center [389, 224] width 779 height 449
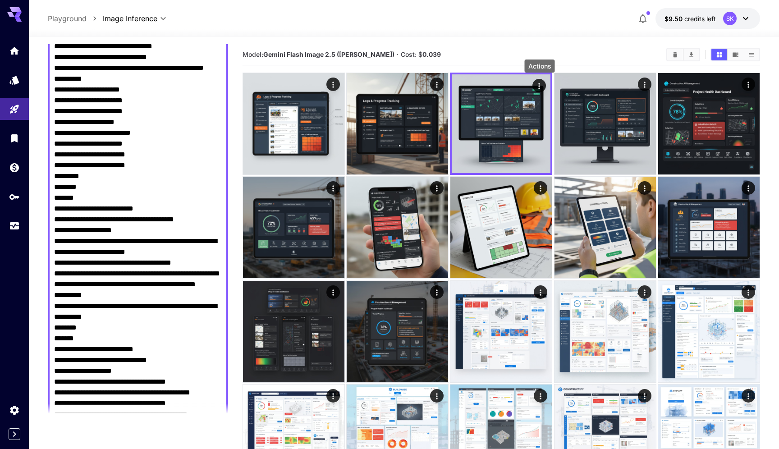
scroll to position [322, 0]
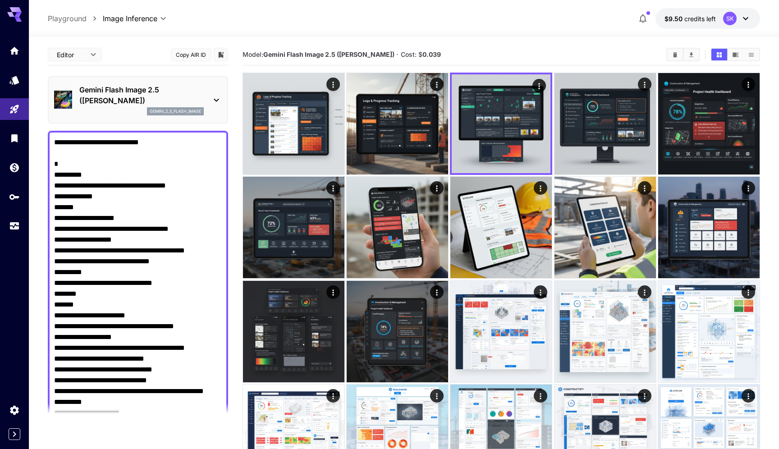
paste textarea "To enrich screen reader interactions, please activate Accessibility in Grammarl…"
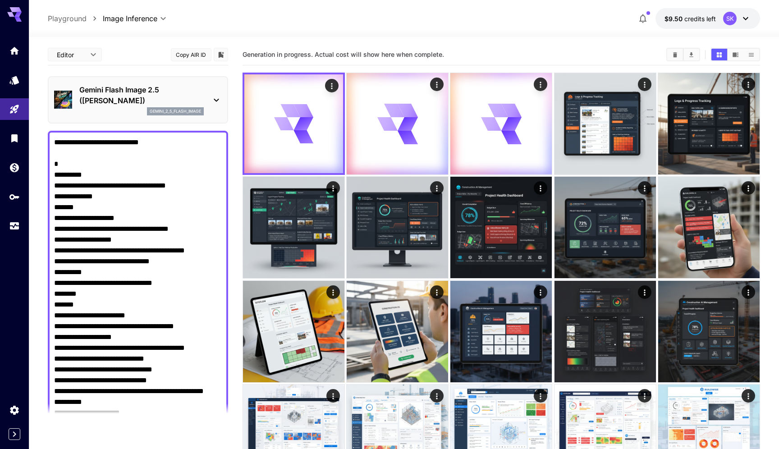
type textarea "**********"
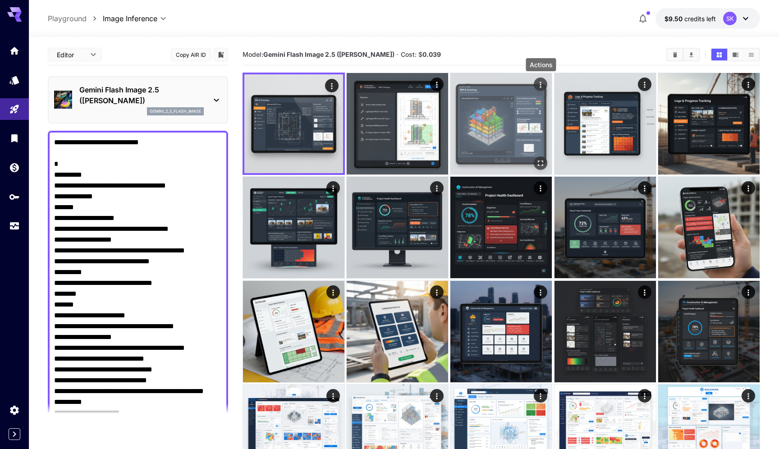
click at [542, 87] on icon "Actions" at bounding box center [540, 84] width 9 height 9
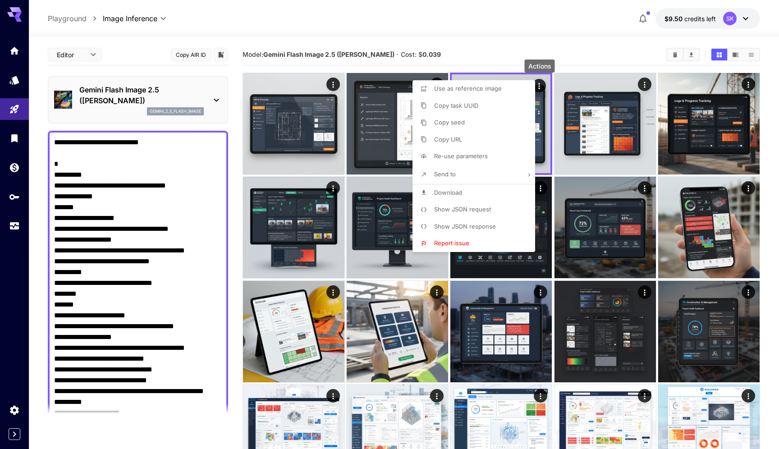
click at [476, 192] on li "Download" at bounding box center [476, 192] width 128 height 17
click at [450, 23] on div at bounding box center [389, 224] width 779 height 449
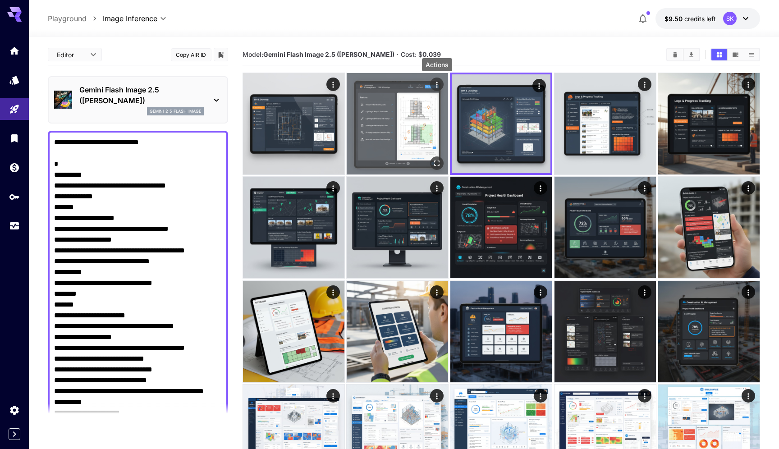
click at [438, 81] on icon "Actions" at bounding box center [436, 84] width 9 height 9
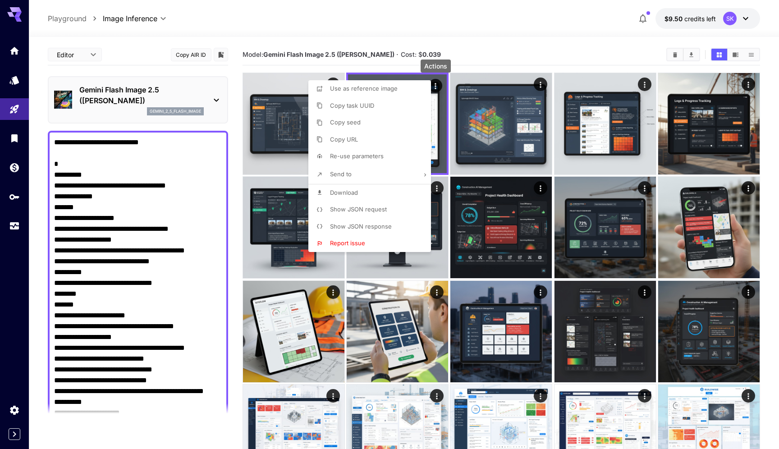
click at [374, 189] on li "Download" at bounding box center [372, 192] width 128 height 17
click at [298, 77] on div at bounding box center [389, 224] width 779 height 449
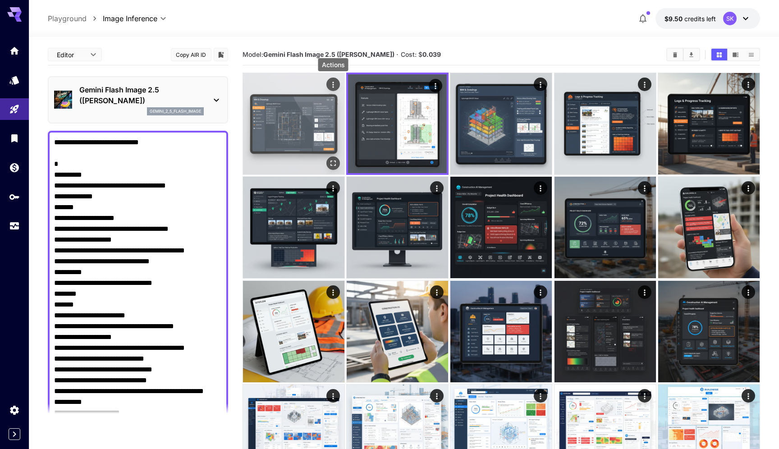
click at [328, 82] on button "Actions" at bounding box center [333, 85] width 14 height 14
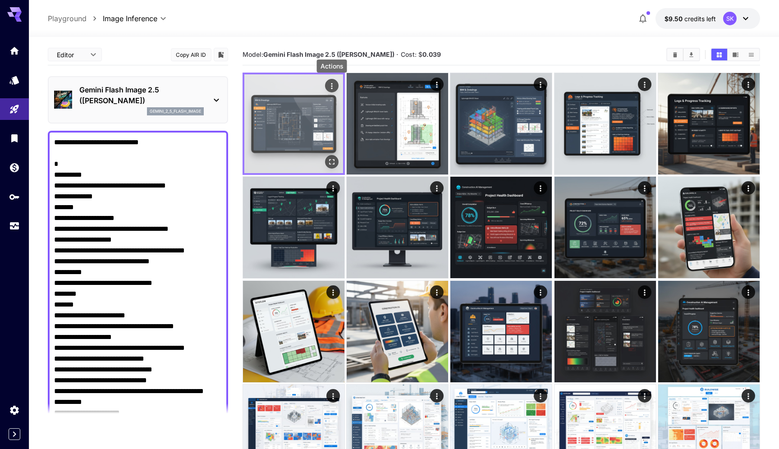
click at [333, 85] on icon "Actions" at bounding box center [331, 86] width 9 height 9
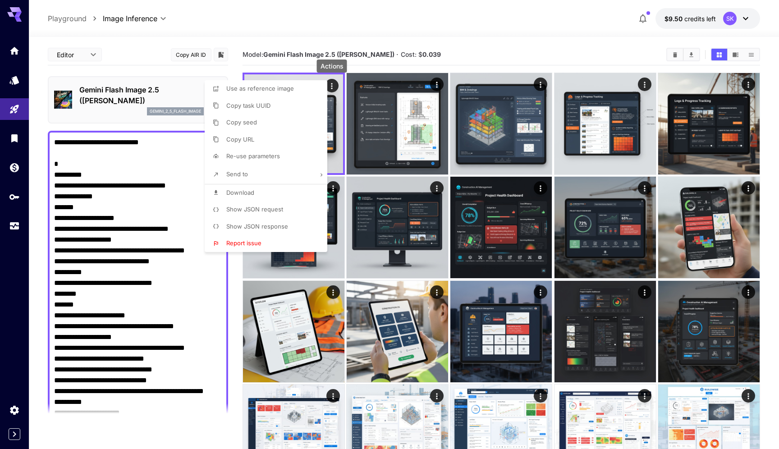
click at [266, 192] on li "Download" at bounding box center [269, 192] width 128 height 17
click at [174, 135] on div at bounding box center [389, 224] width 779 height 449
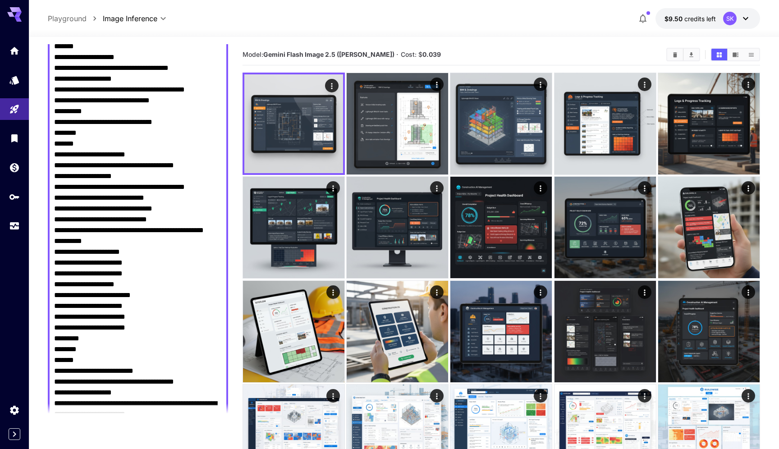
scroll to position [371, 0]
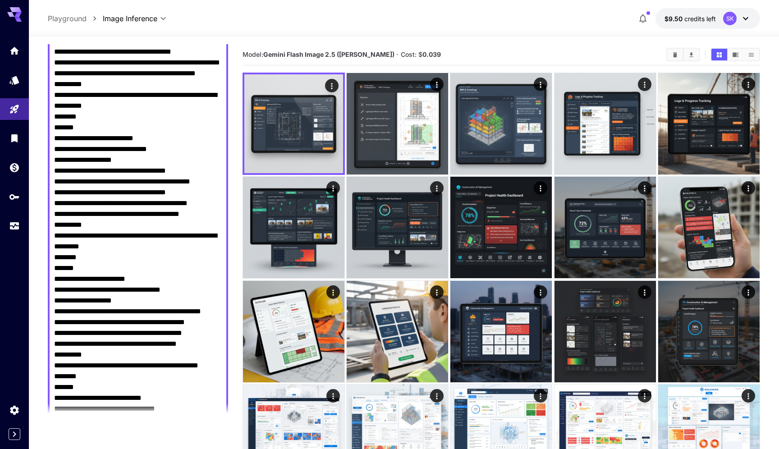
scroll to position [535, 0]
click at [100, 287] on textarea "Negative Prompt" at bounding box center [138, 267] width 168 height 1331
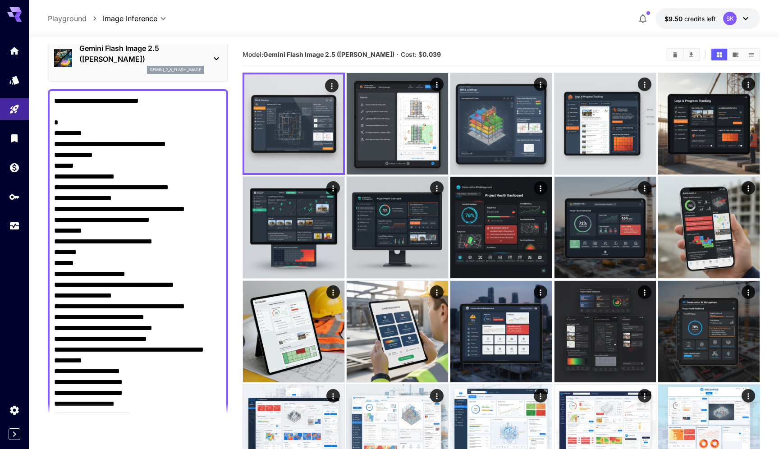
scroll to position [0, 0]
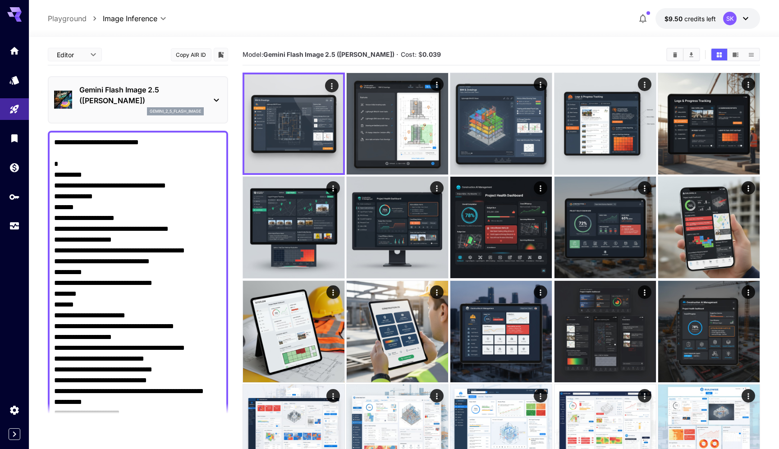
paste textarea "To enrich screen reader interactions, please activate Accessibility in Grammarl…"
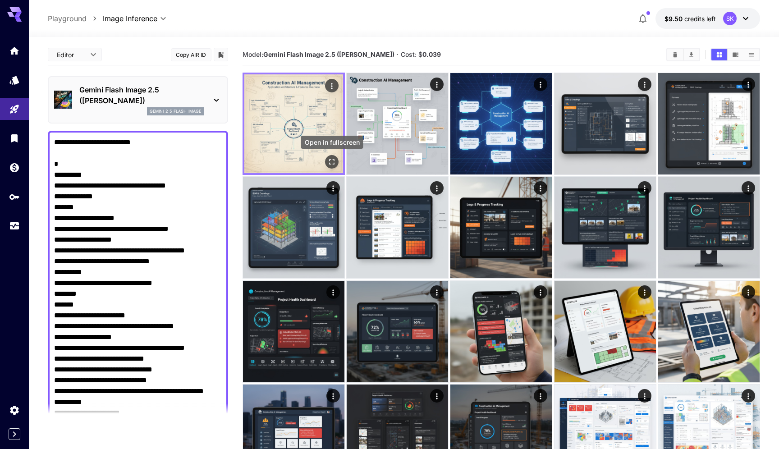
click at [331, 162] on icon "Open in fullscreen" at bounding box center [331, 161] width 9 height 9
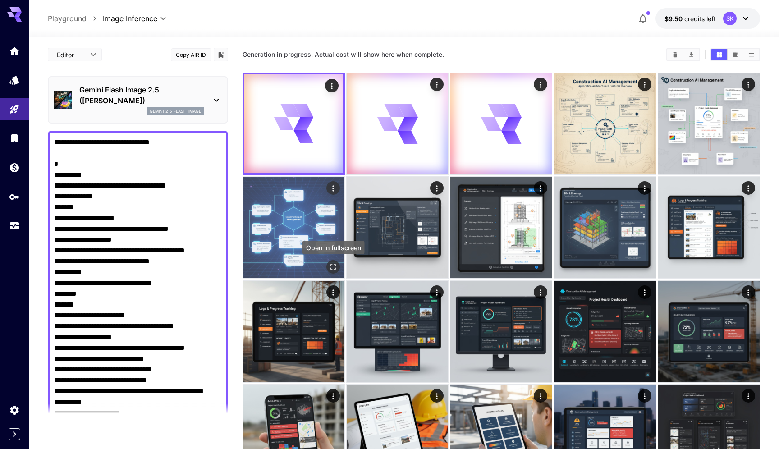
click at [330, 262] on button "Open in fullscreen" at bounding box center [333, 268] width 14 height 14
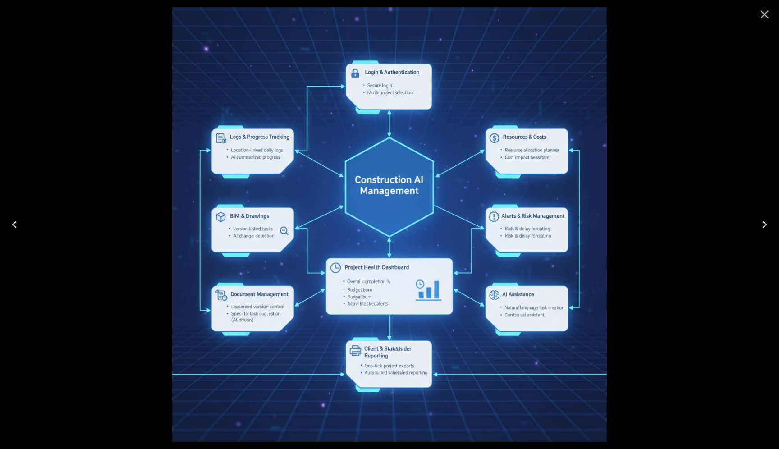
click at [763, 19] on icon "Close" at bounding box center [764, 14] width 14 height 14
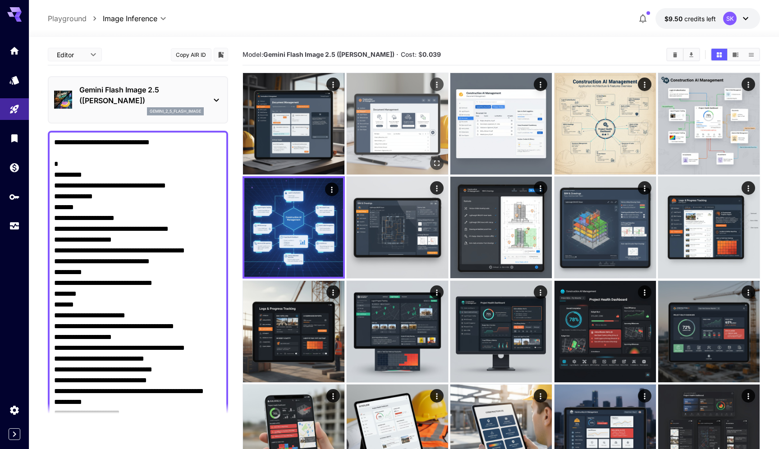
click at [408, 116] on img at bounding box center [397, 123] width 101 height 101
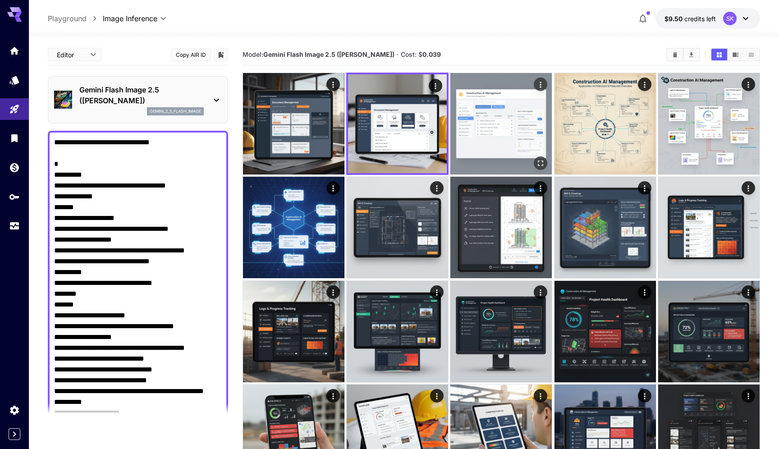
click at [544, 89] on div "Actions" at bounding box center [540, 84] width 9 height 11
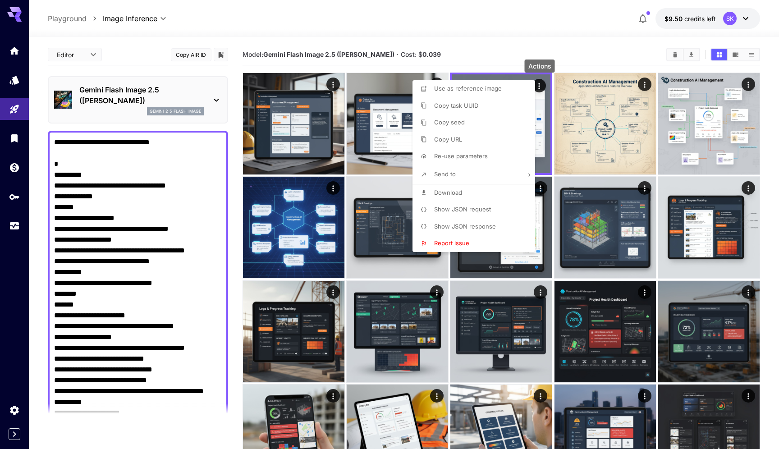
click at [457, 189] on span "Download" at bounding box center [448, 192] width 28 height 7
click at [411, 80] on div at bounding box center [389, 224] width 779 height 449
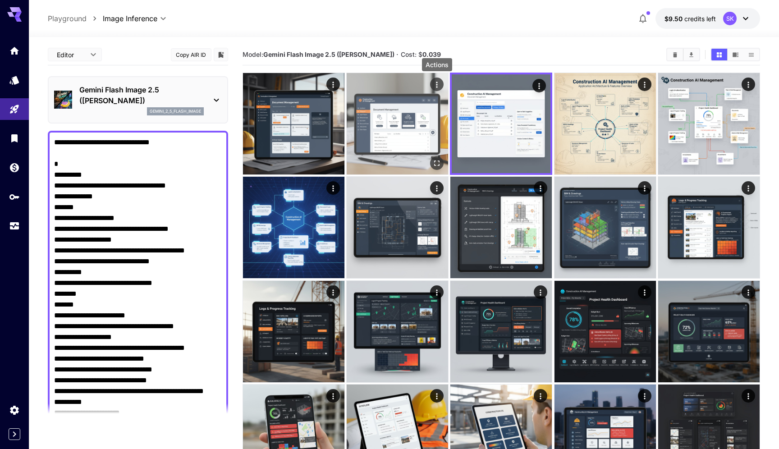
click at [434, 79] on div "Actions" at bounding box center [436, 84] width 9 height 11
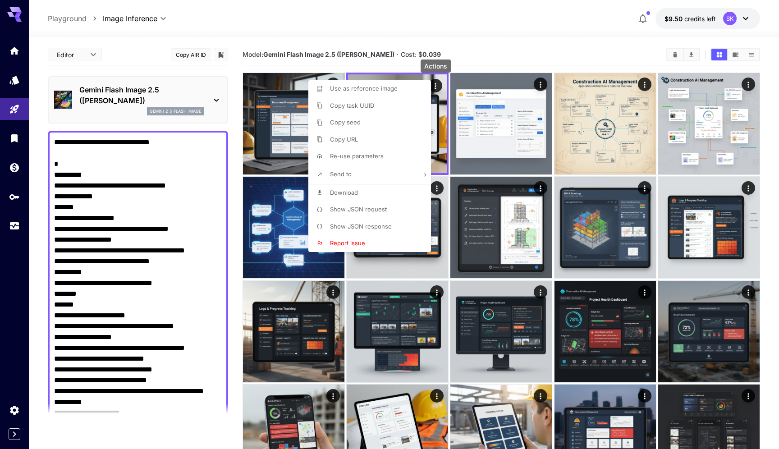
click at [367, 183] on div "Use as reference image Copy task UUID Copy seed Copy URL Re-use parameters Send…" at bounding box center [369, 166] width 123 height 172
click at [366, 187] on li "Download" at bounding box center [372, 192] width 128 height 17
drag, startPoint x: 284, startPoint y: 126, endPoint x: 288, endPoint y: 120, distance: 7.4
click at [284, 126] on div at bounding box center [389, 224] width 779 height 449
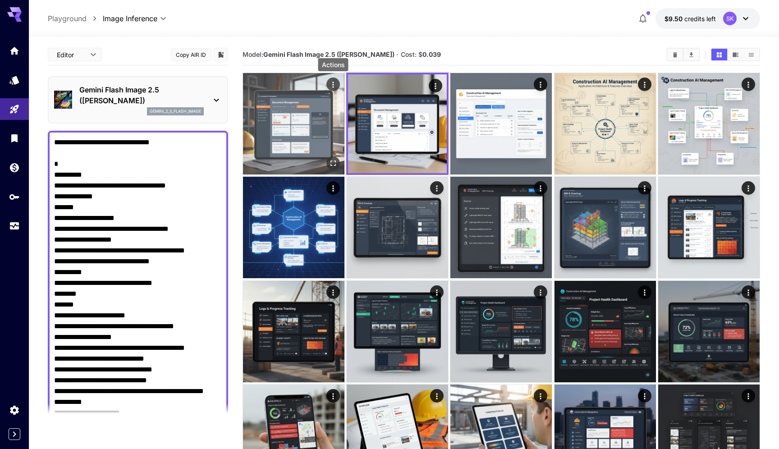
click at [331, 89] on icon "Actions" at bounding box center [333, 84] width 9 height 9
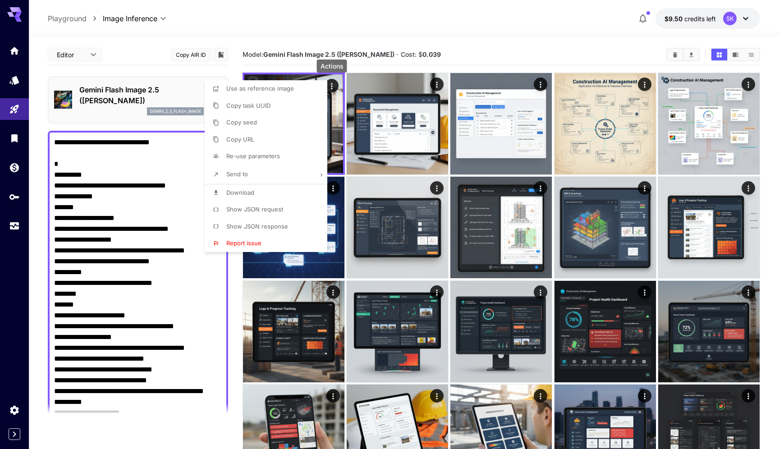
click at [291, 196] on li "Download" at bounding box center [269, 192] width 128 height 17
click at [522, 159] on div at bounding box center [389, 224] width 779 height 449
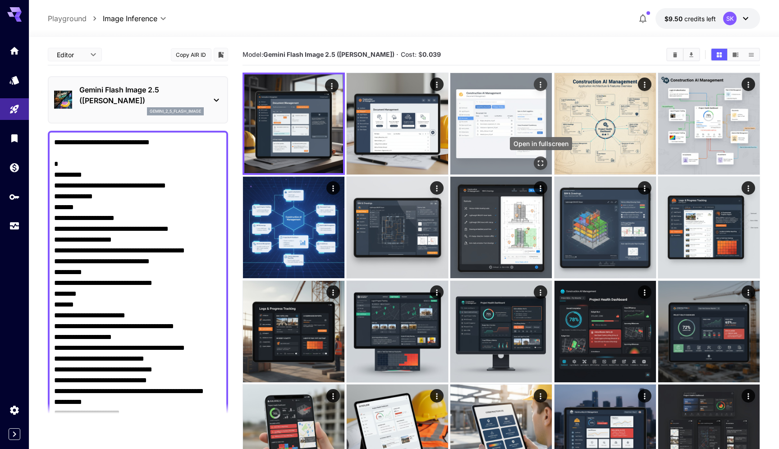
click at [540, 165] on icon "Open in fullscreen" at bounding box center [540, 162] width 5 height 5
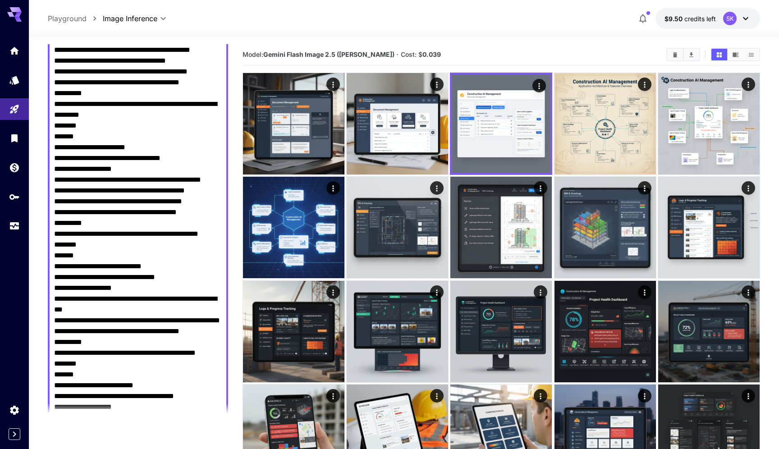
click at [112, 277] on textarea "Negative Prompt" at bounding box center [138, 136] width 168 height 1331
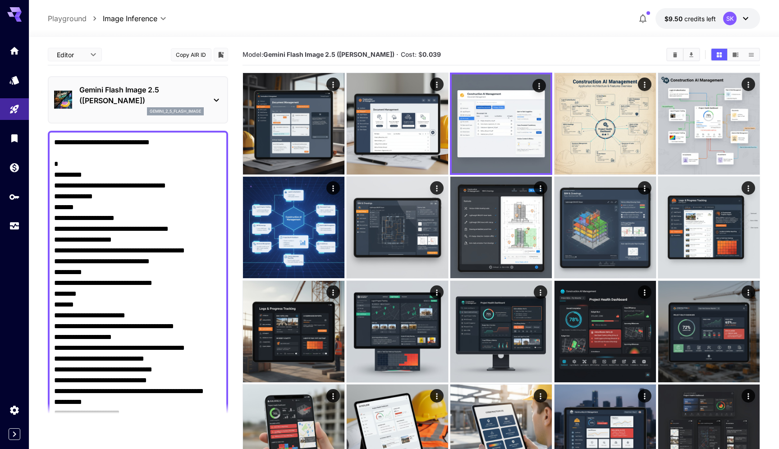
paste textarea "******"
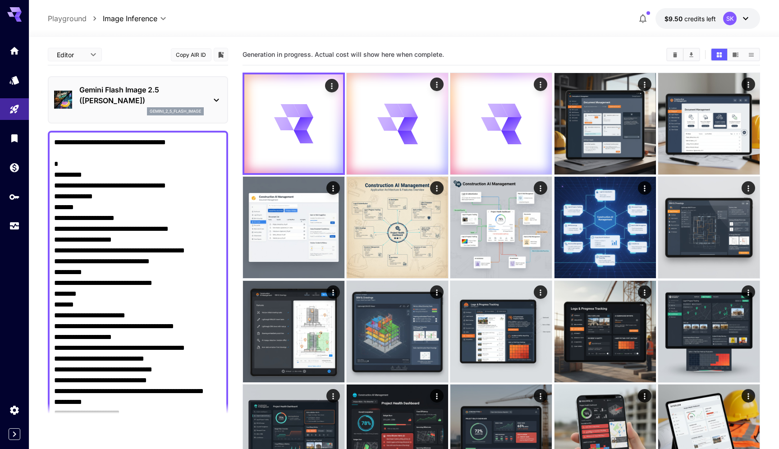
type textarea "**********"
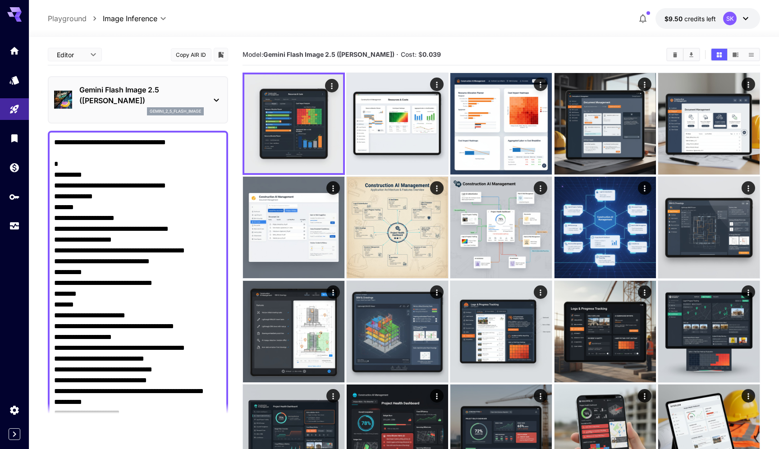
click at [505, 46] on div "Model: Gemini Flash Image 2.5 (Nano Banana) · Cost: $ 0.039" at bounding box center [502, 54] width 518 height 21
click at [506, 52] on section "Model: Gemini Flash Image 2.5 (Nano Banana) · Cost: $ 0.039" at bounding box center [451, 54] width 417 height 11
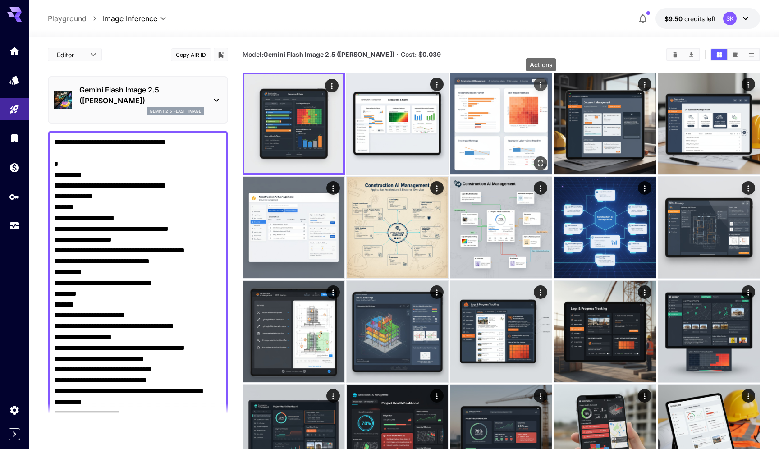
click at [537, 80] on icon "Actions" at bounding box center [540, 84] width 9 height 9
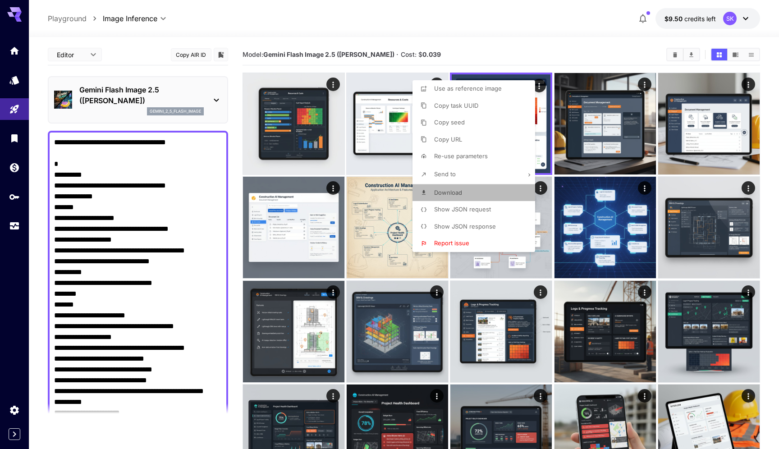
click at [465, 188] on li "Download" at bounding box center [476, 192] width 128 height 17
click at [380, 123] on div at bounding box center [389, 224] width 779 height 449
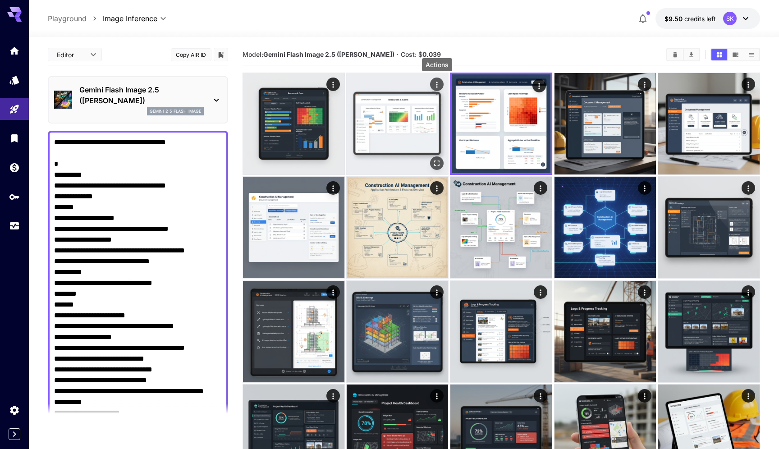
click at [438, 79] on div "Actions" at bounding box center [436, 84] width 9 height 11
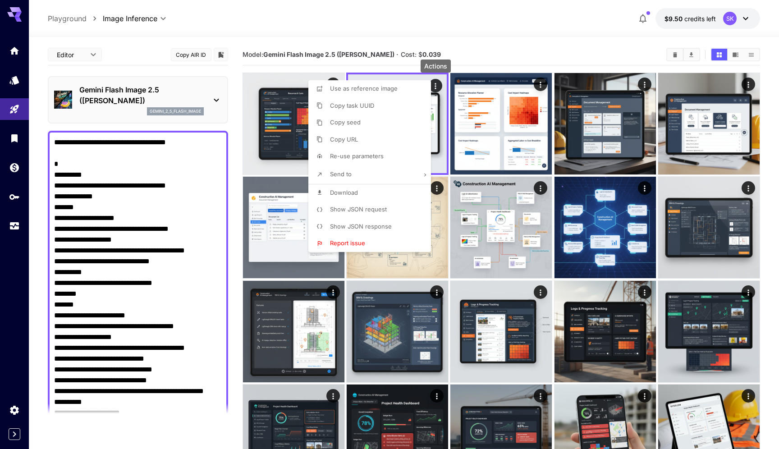
click at [379, 197] on li "Download" at bounding box center [372, 192] width 128 height 17
click at [274, 110] on div at bounding box center [389, 224] width 779 height 449
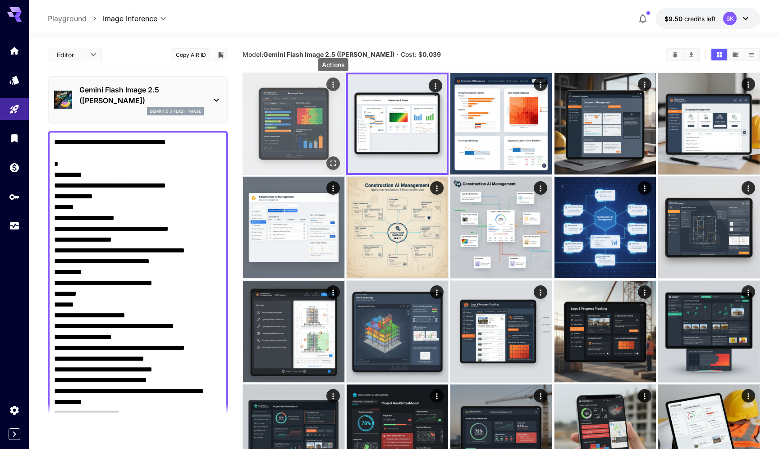
click at [336, 87] on icon "Actions" at bounding box center [333, 84] width 9 height 9
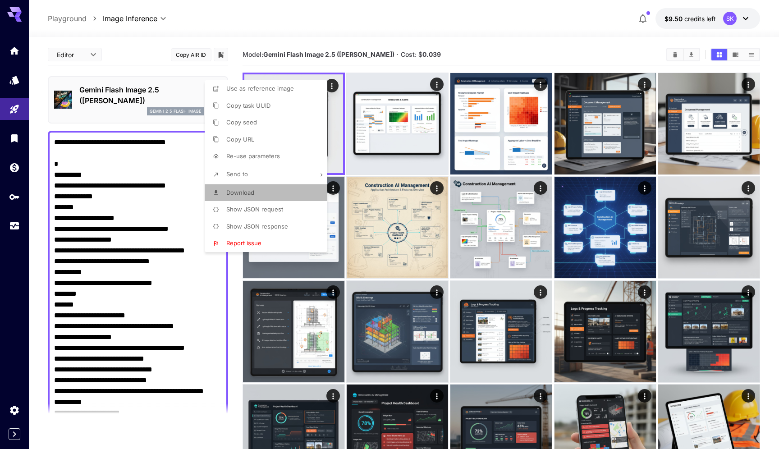
click at [286, 193] on li "Download" at bounding box center [269, 192] width 128 height 17
click at [155, 224] on div at bounding box center [389, 224] width 779 height 449
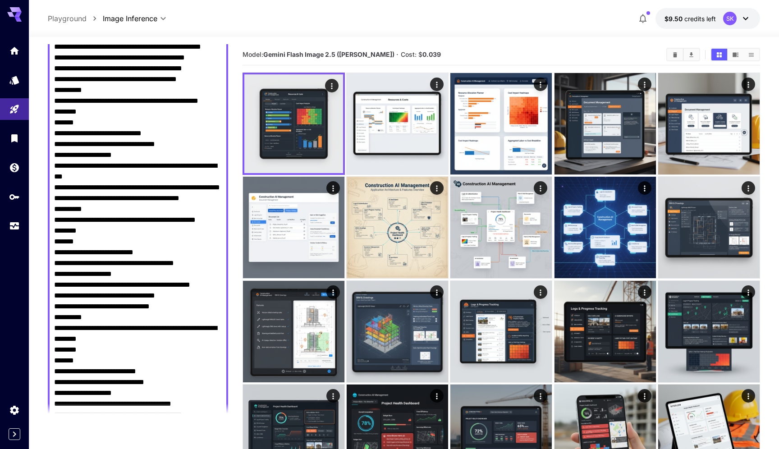
click at [107, 279] on textarea "Negative Prompt" at bounding box center [138, 3] width 168 height 1331
click at [107, 275] on textarea "Negative Prompt" at bounding box center [138, 3] width 168 height 1331
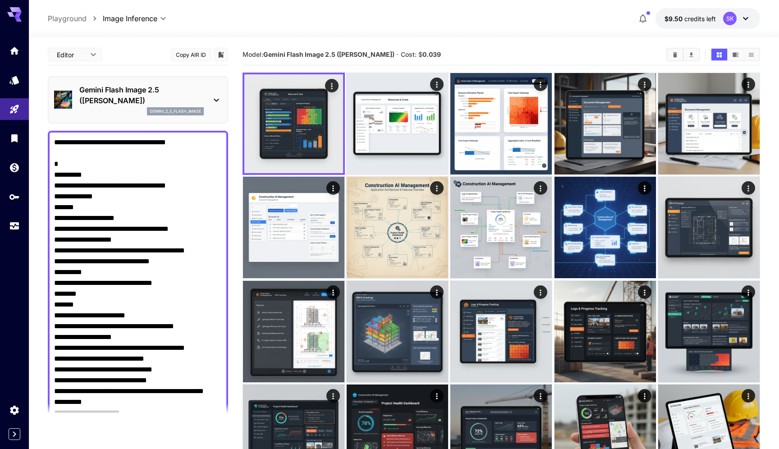
paste textarea "To enrich screen reader interactions, please activate Accessibility in Grammarl…"
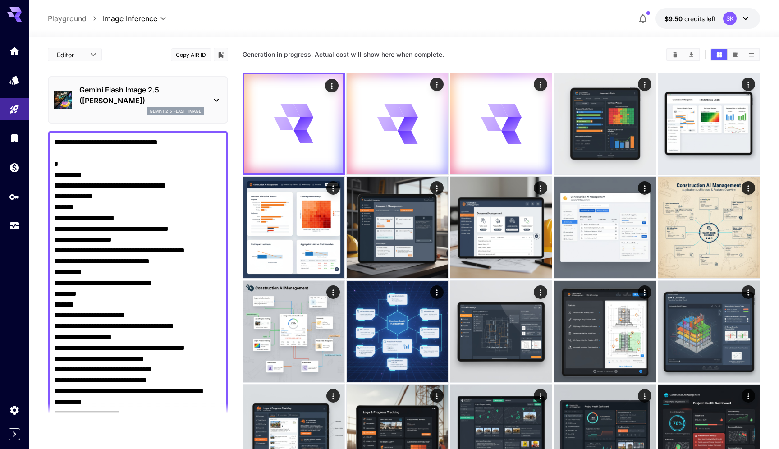
type textarea "**********"
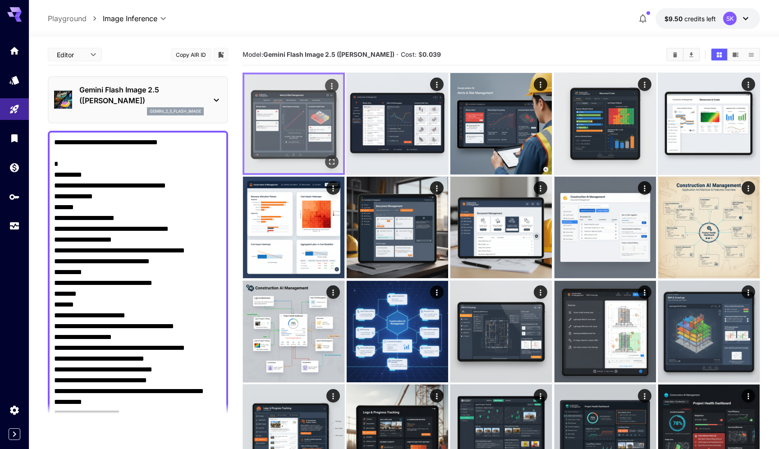
click at [332, 157] on icon "Open in fullscreen" at bounding box center [331, 161] width 9 height 9
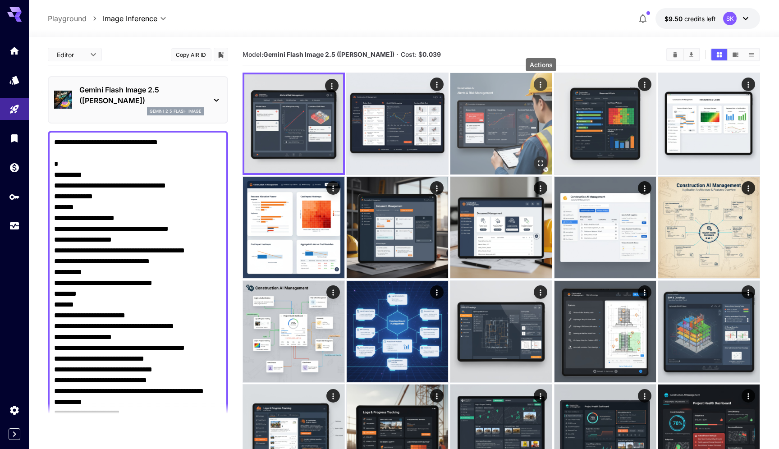
click at [541, 82] on icon "Actions" at bounding box center [540, 84] width 9 height 9
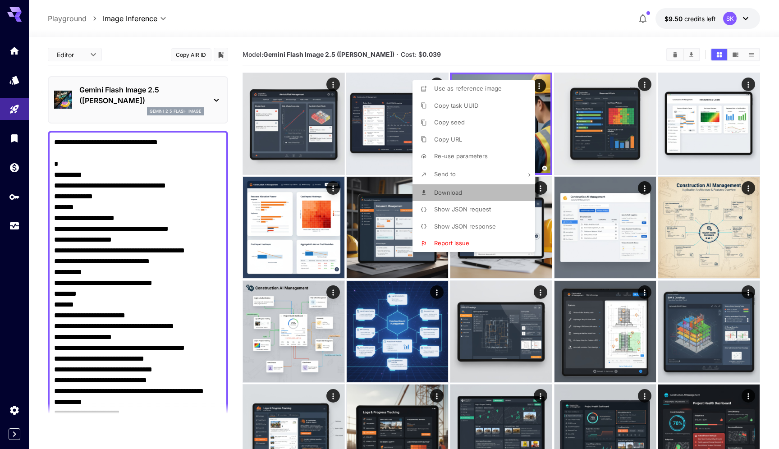
click at [450, 188] on p "Download" at bounding box center [448, 192] width 28 height 9
click at [362, 98] on div at bounding box center [389, 224] width 779 height 449
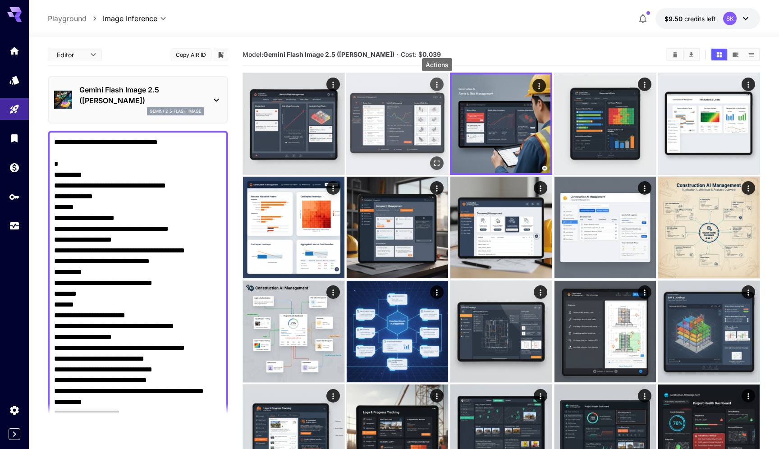
click at [440, 83] on icon "Actions" at bounding box center [436, 84] width 9 height 9
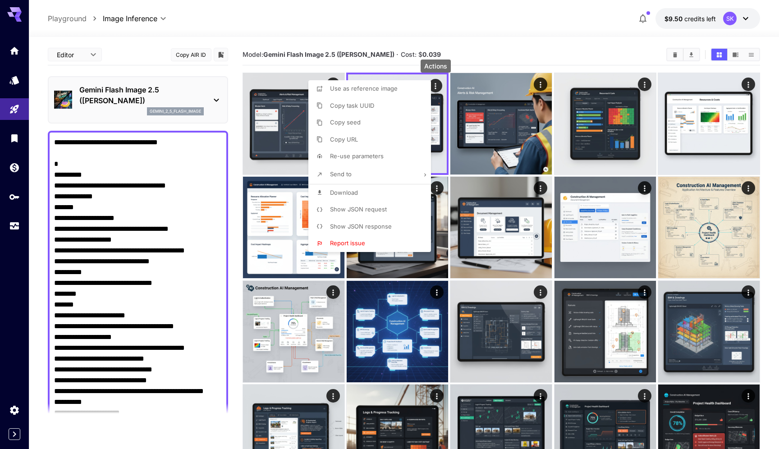
click at [370, 190] on li "Download" at bounding box center [372, 192] width 128 height 17
click at [280, 121] on div at bounding box center [389, 224] width 779 height 449
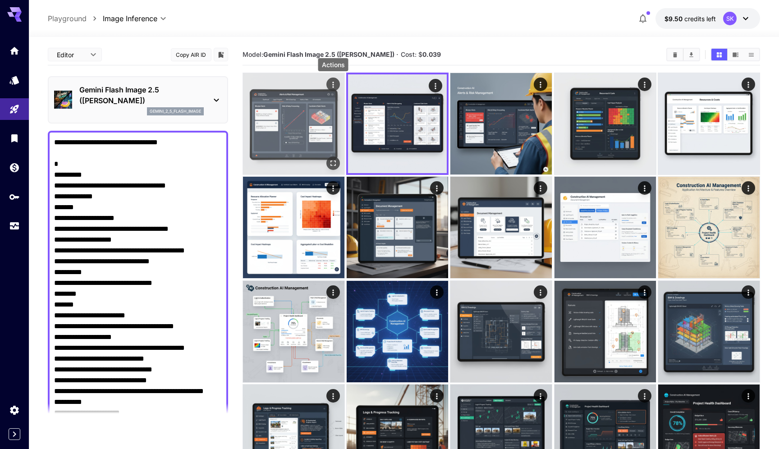
click at [333, 81] on icon "Actions" at bounding box center [333, 84] width 9 height 9
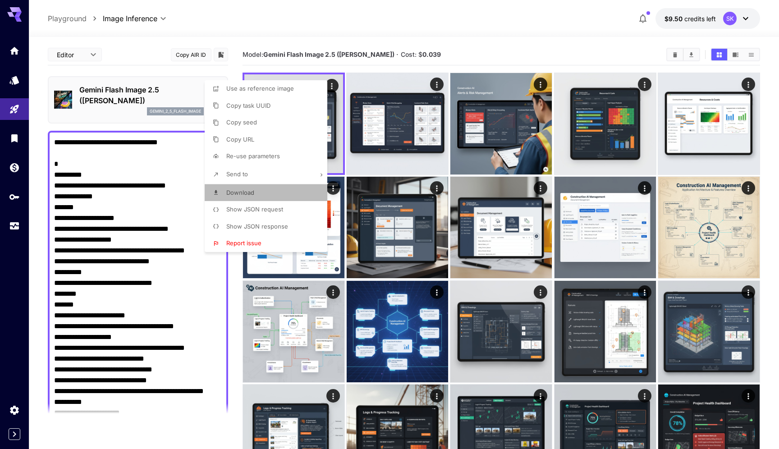
click at [293, 190] on li "Download" at bounding box center [269, 192] width 128 height 17
click at [455, 55] on div at bounding box center [389, 224] width 779 height 449
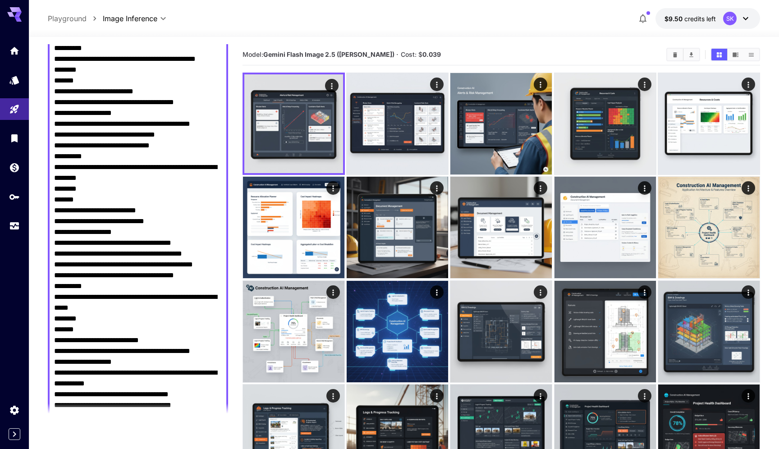
scroll to position [965, 0]
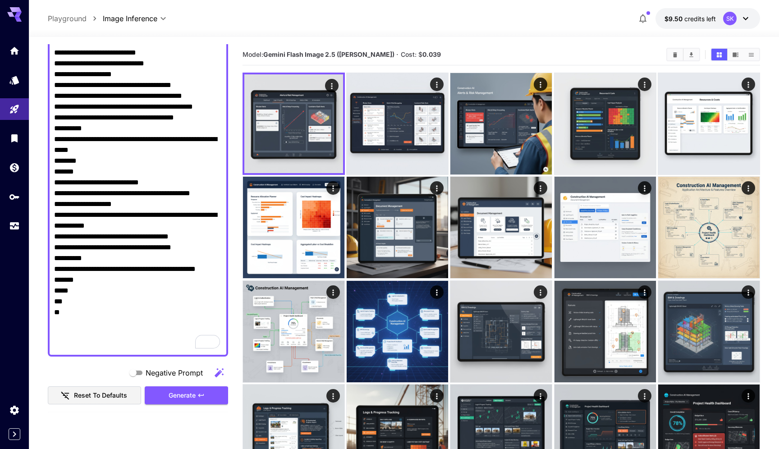
scroll to position [1139, 0]
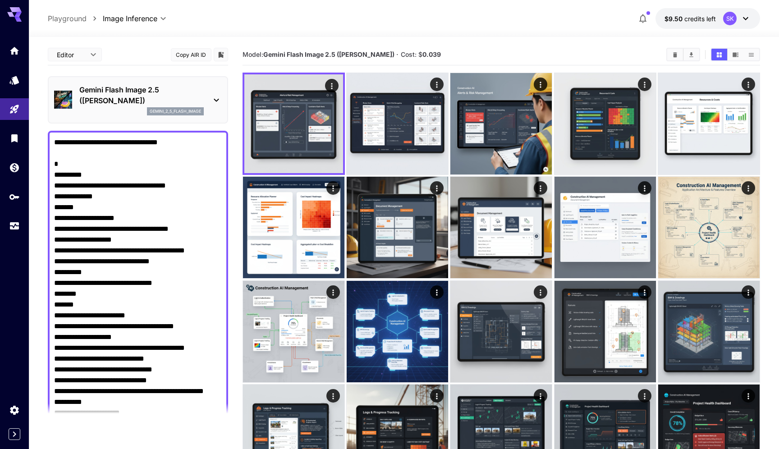
paste textarea "*"
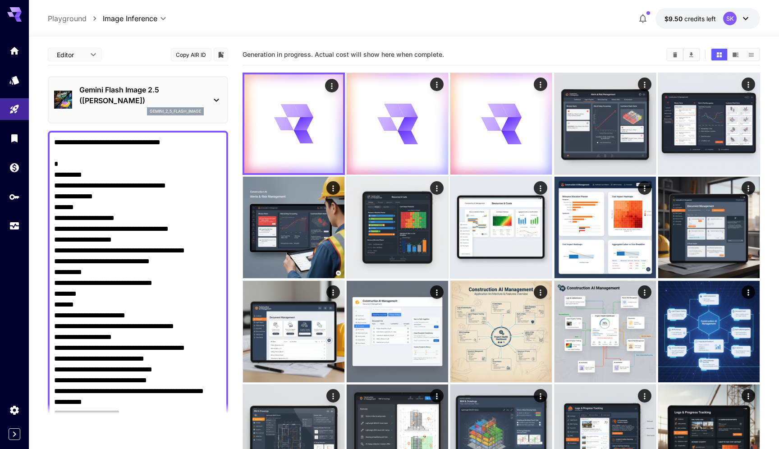
paste textarea "*"
type textarea "**********"
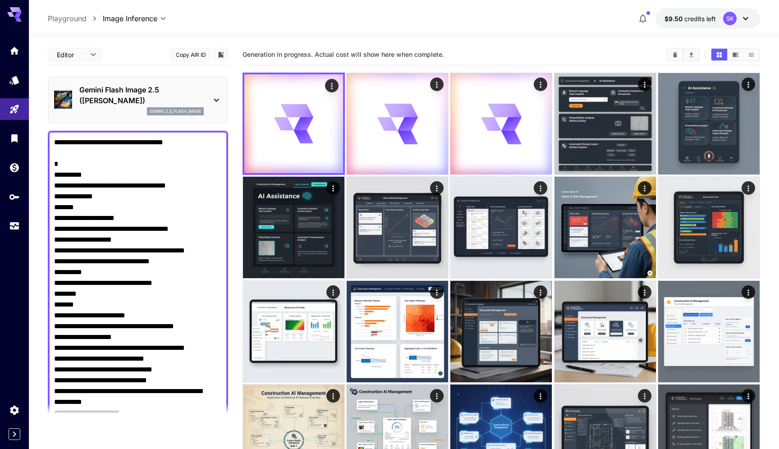
type textarea "**********"
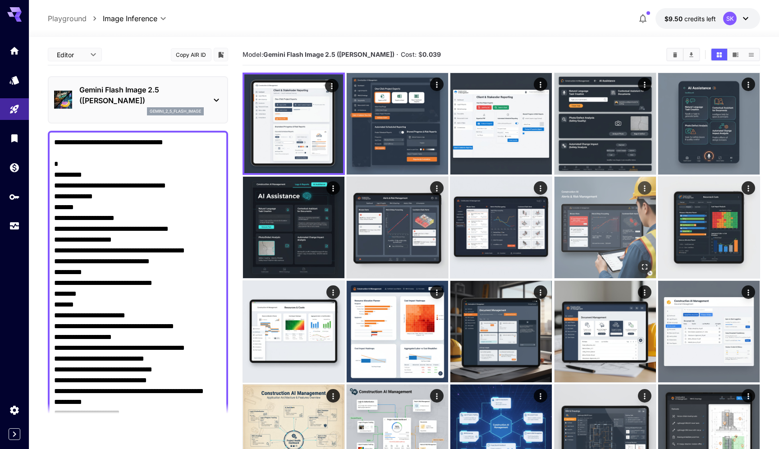
click at [649, 190] on button "Actions" at bounding box center [645, 188] width 14 height 14
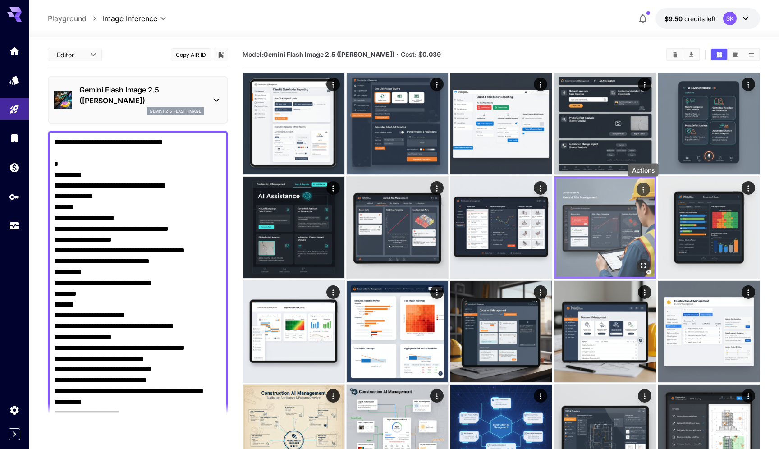
click at [643, 192] on icon "Actions" at bounding box center [642, 190] width 1 height 6
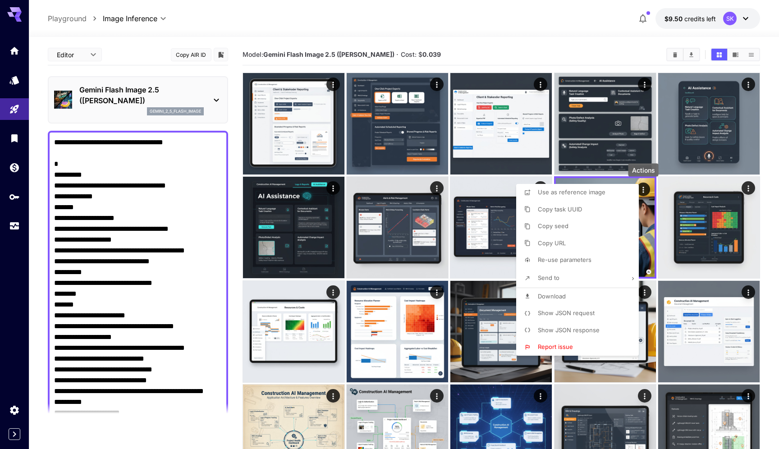
click at [563, 292] on p "Download" at bounding box center [552, 296] width 28 height 9
click at [506, 212] on div at bounding box center [389, 224] width 779 height 449
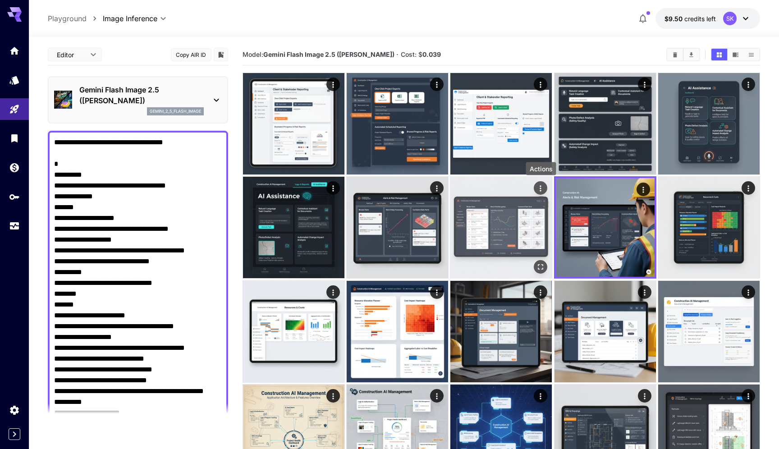
click at [541, 187] on icon "Actions" at bounding box center [540, 189] width 1 height 6
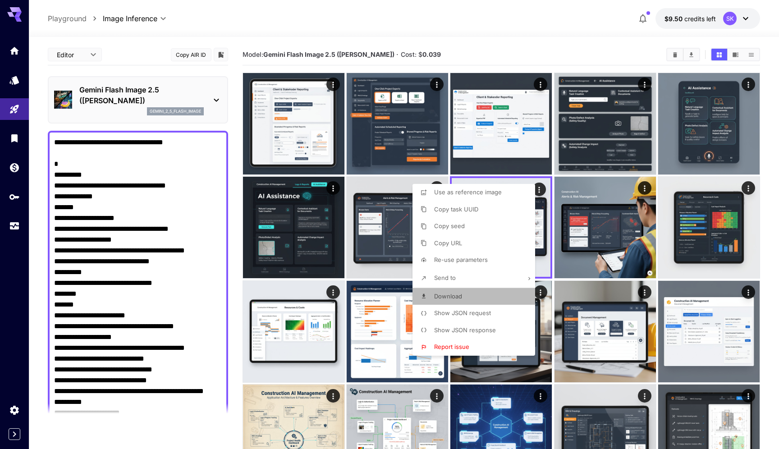
click at [466, 300] on li "Download" at bounding box center [476, 296] width 128 height 17
click at [398, 216] on div at bounding box center [389, 224] width 779 height 449
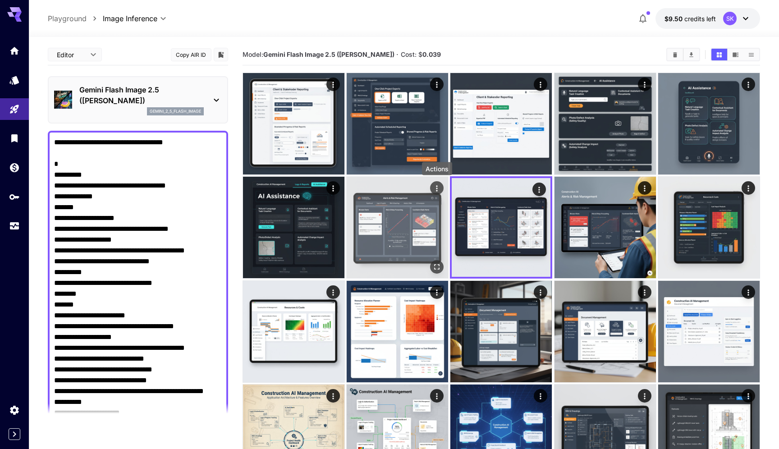
click at [436, 190] on icon "Actions" at bounding box center [436, 188] width 9 height 9
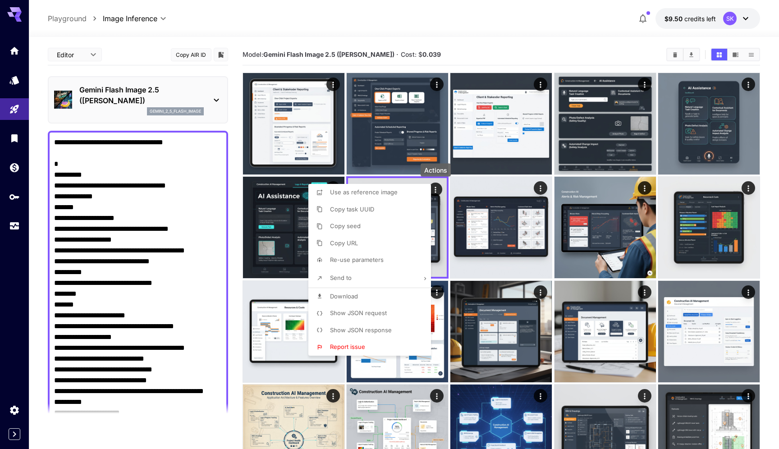
click at [386, 290] on li "Download" at bounding box center [372, 296] width 128 height 17
click at [238, 200] on div at bounding box center [389, 224] width 779 height 449
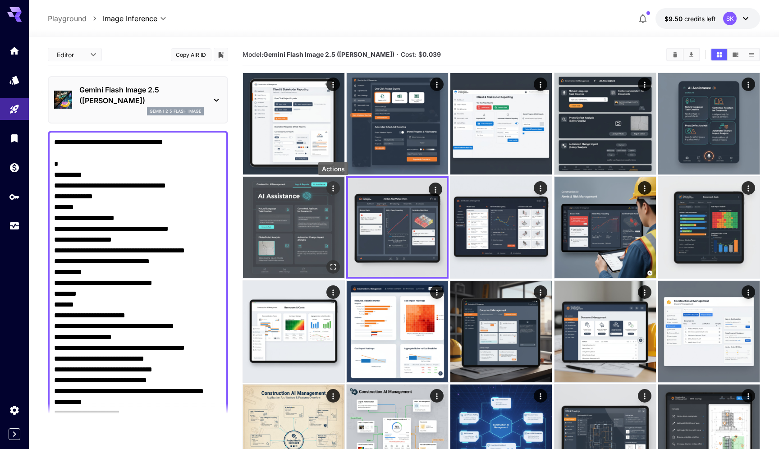
click at [339, 185] on div "Actions" at bounding box center [333, 188] width 14 height 14
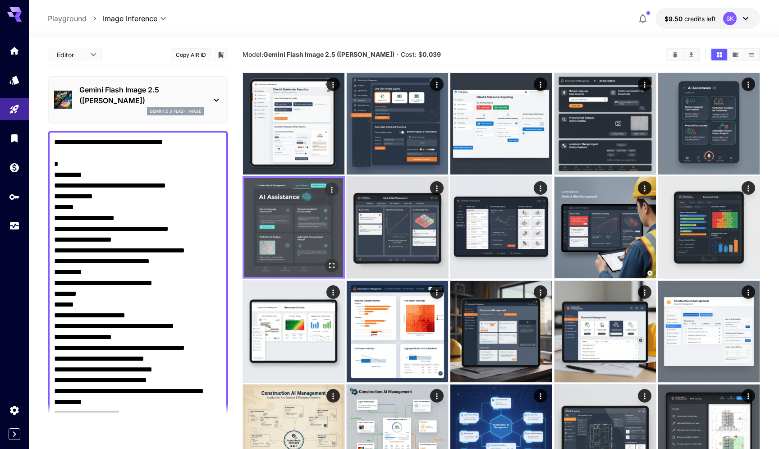
click at [337, 185] on div "Actions" at bounding box center [332, 190] width 14 height 14
click at [333, 188] on icon "Actions" at bounding box center [331, 189] width 9 height 9
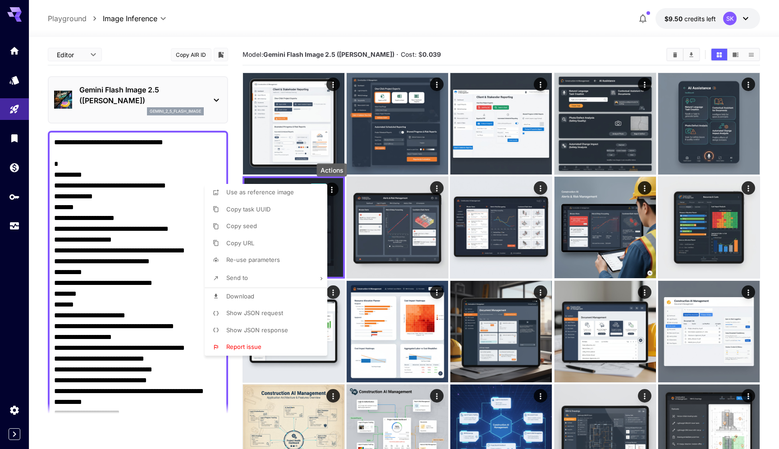
click at [290, 293] on li "Download" at bounding box center [269, 296] width 128 height 17
click at [751, 87] on div at bounding box center [389, 224] width 779 height 449
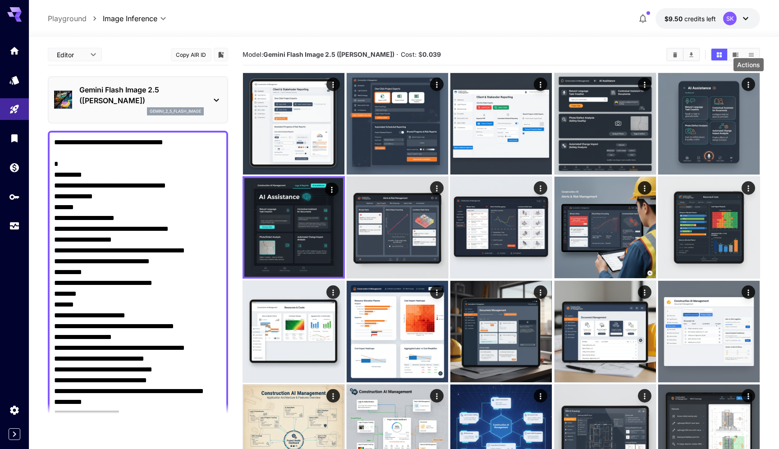
click at [748, 85] on icon "Actions" at bounding box center [748, 85] width 1 height 6
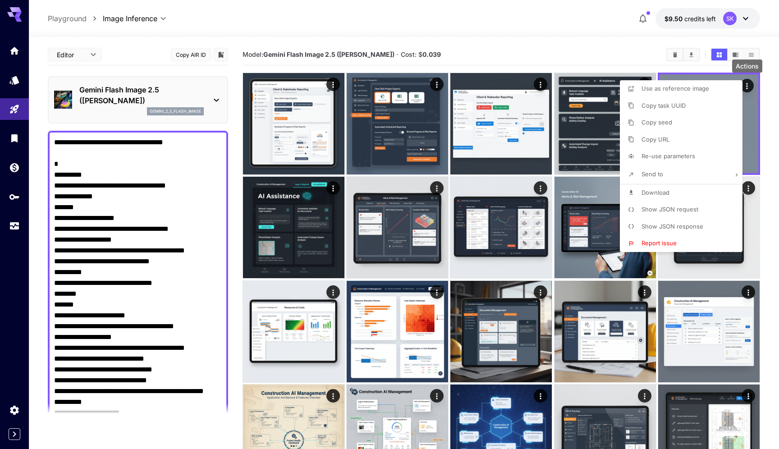
click at [765, 176] on div at bounding box center [389, 224] width 779 height 449
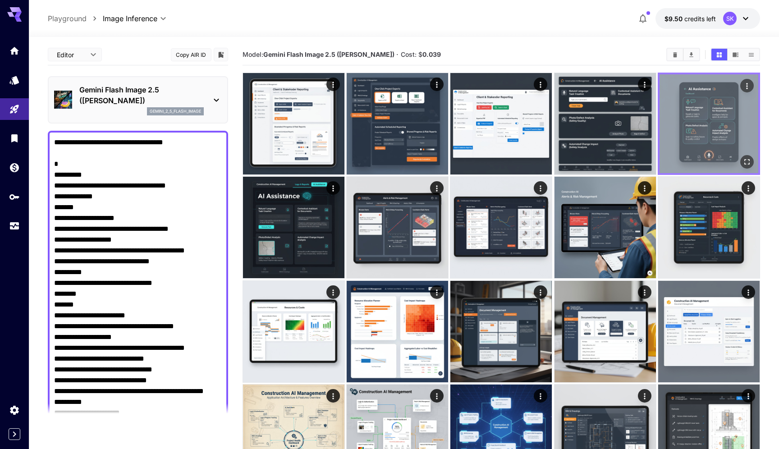
click at [748, 86] on icon "Actions" at bounding box center [746, 86] width 9 height 9
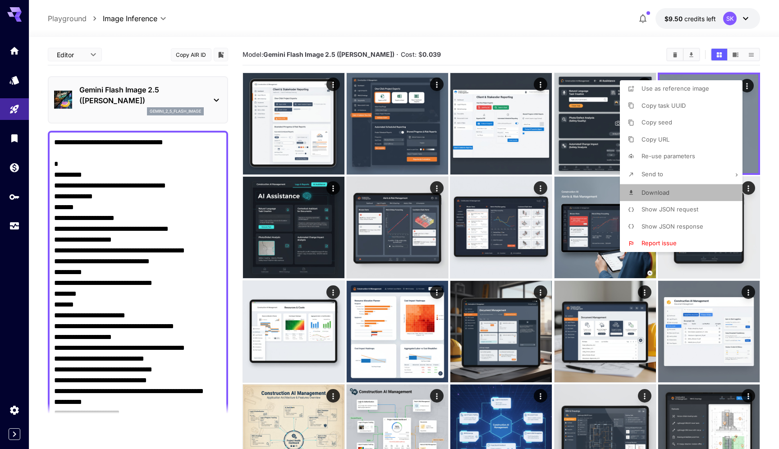
click at [678, 189] on li "Download" at bounding box center [684, 192] width 128 height 17
click at [622, 56] on div at bounding box center [389, 224] width 779 height 449
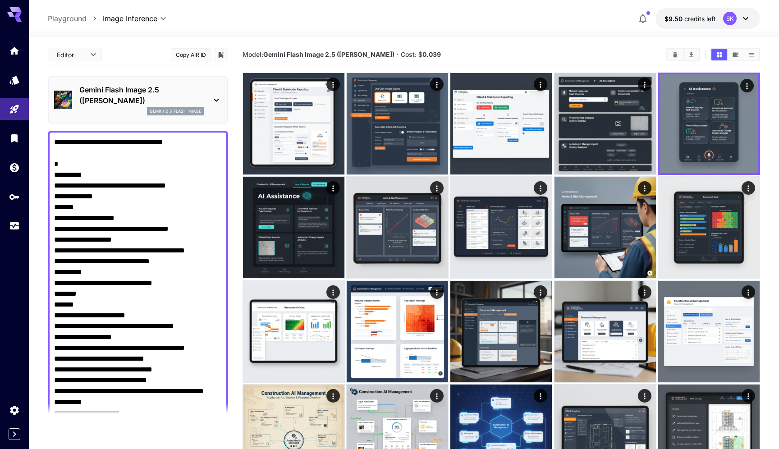
click at [567, 61] on div "Model: Gemini Flash Image 2.5 ([PERSON_NAME]) · Cost: $ 0.039" at bounding box center [502, 54] width 518 height 21
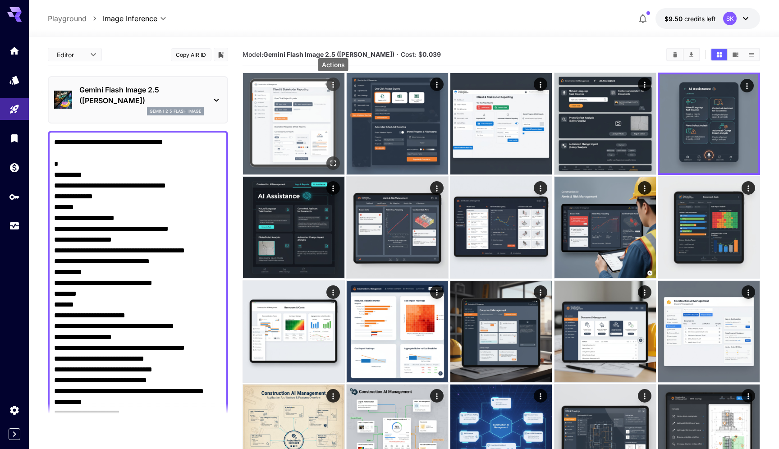
click at [335, 84] on icon "Actions" at bounding box center [333, 84] width 9 height 9
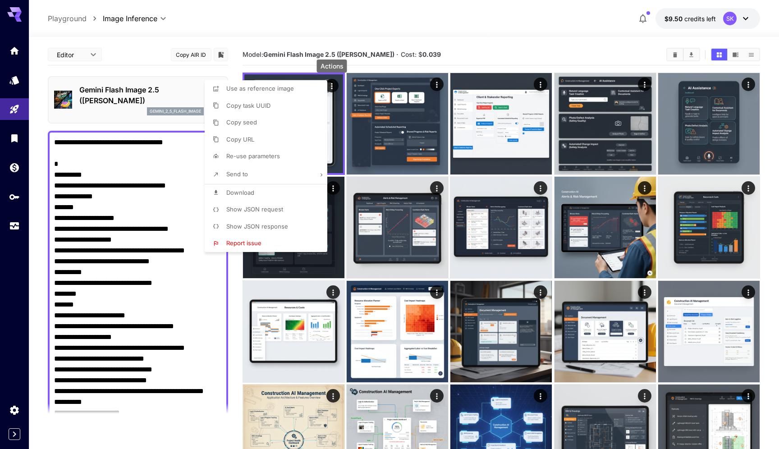
click at [287, 191] on li "Download" at bounding box center [269, 192] width 128 height 17
click at [438, 84] on div at bounding box center [389, 224] width 779 height 449
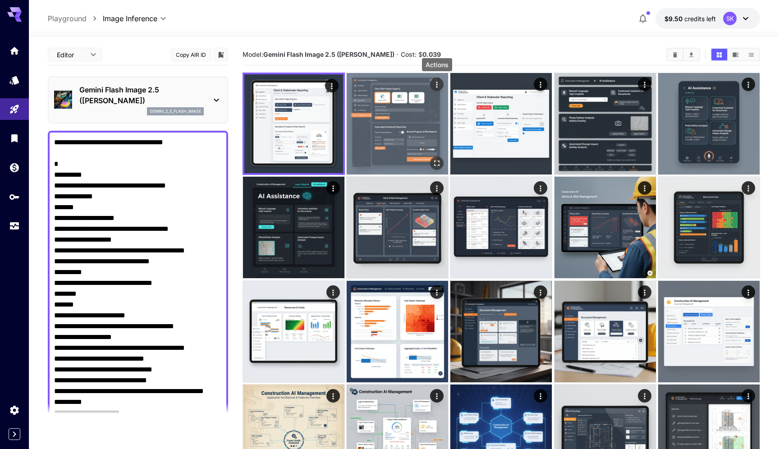
click at [435, 85] on icon "Actions" at bounding box center [436, 84] width 9 height 9
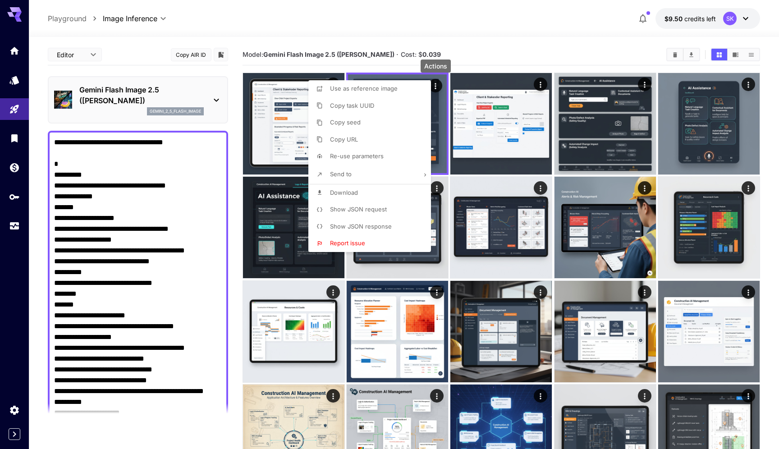
click at [376, 187] on li "Download" at bounding box center [372, 192] width 128 height 17
click at [544, 86] on div at bounding box center [389, 224] width 779 height 449
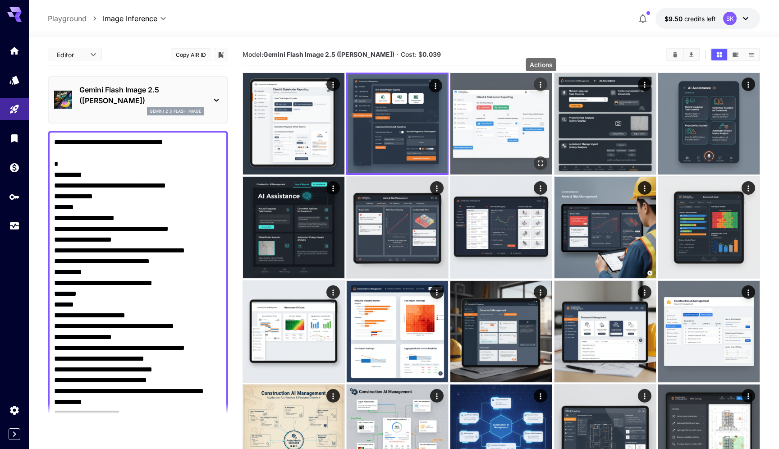
click at [540, 83] on icon "Actions" at bounding box center [540, 84] width 9 height 9
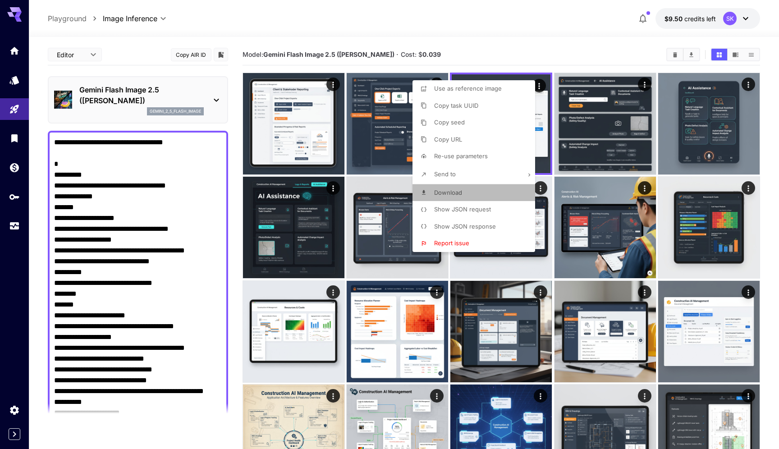
click at [483, 190] on li "Download" at bounding box center [476, 192] width 128 height 17
click at [642, 84] on div at bounding box center [389, 224] width 779 height 449
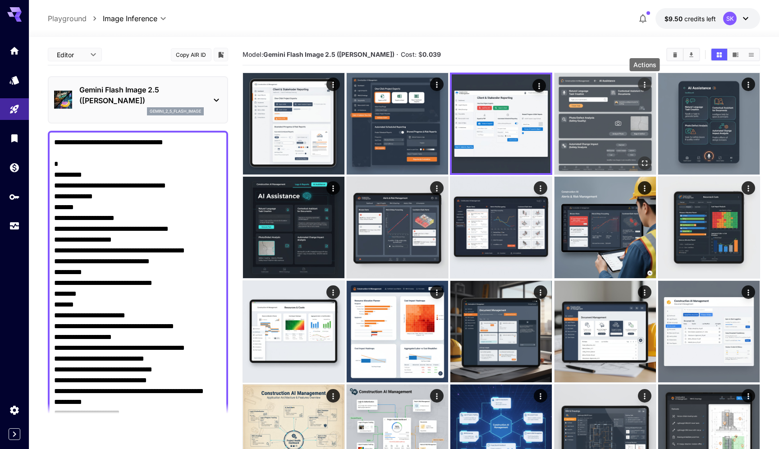
click at [647, 84] on icon "Actions" at bounding box center [644, 84] width 9 height 9
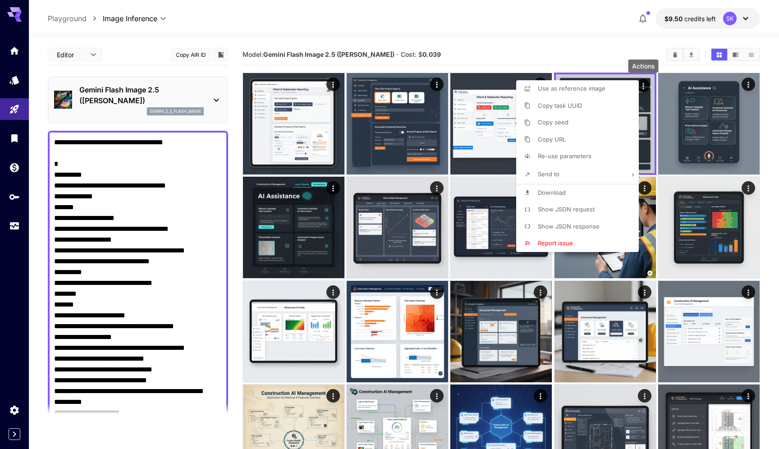
click at [550, 189] on span "Download" at bounding box center [552, 192] width 28 height 7
click at [552, 30] on div at bounding box center [389, 224] width 779 height 449
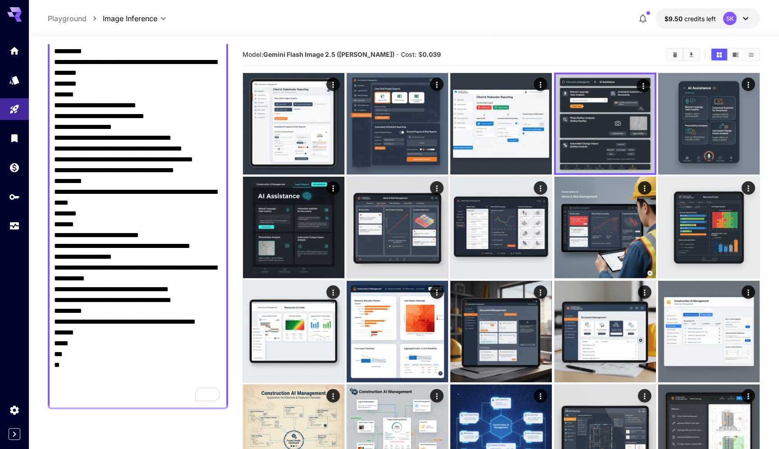
scroll to position [1051, 0]
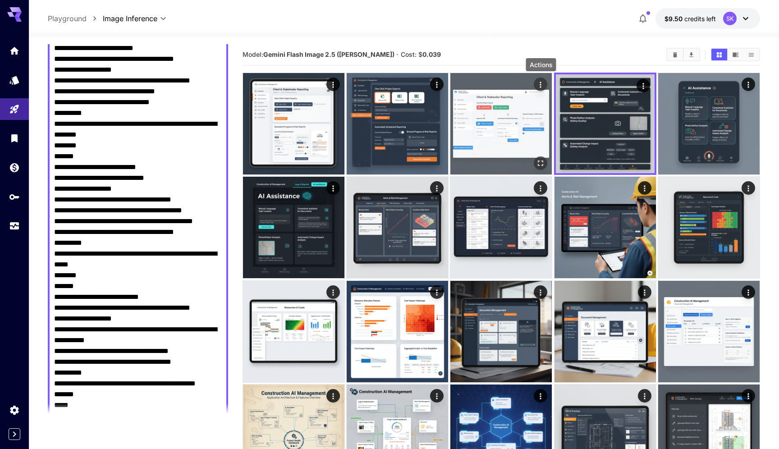
click at [537, 84] on icon "Actions" at bounding box center [540, 84] width 9 height 9
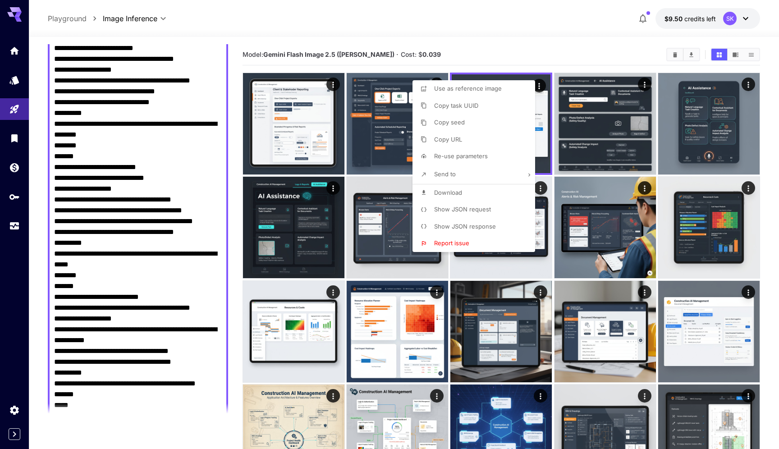
click at [531, 48] on div at bounding box center [389, 224] width 779 height 449
